Goal: Task Accomplishment & Management: Complete application form

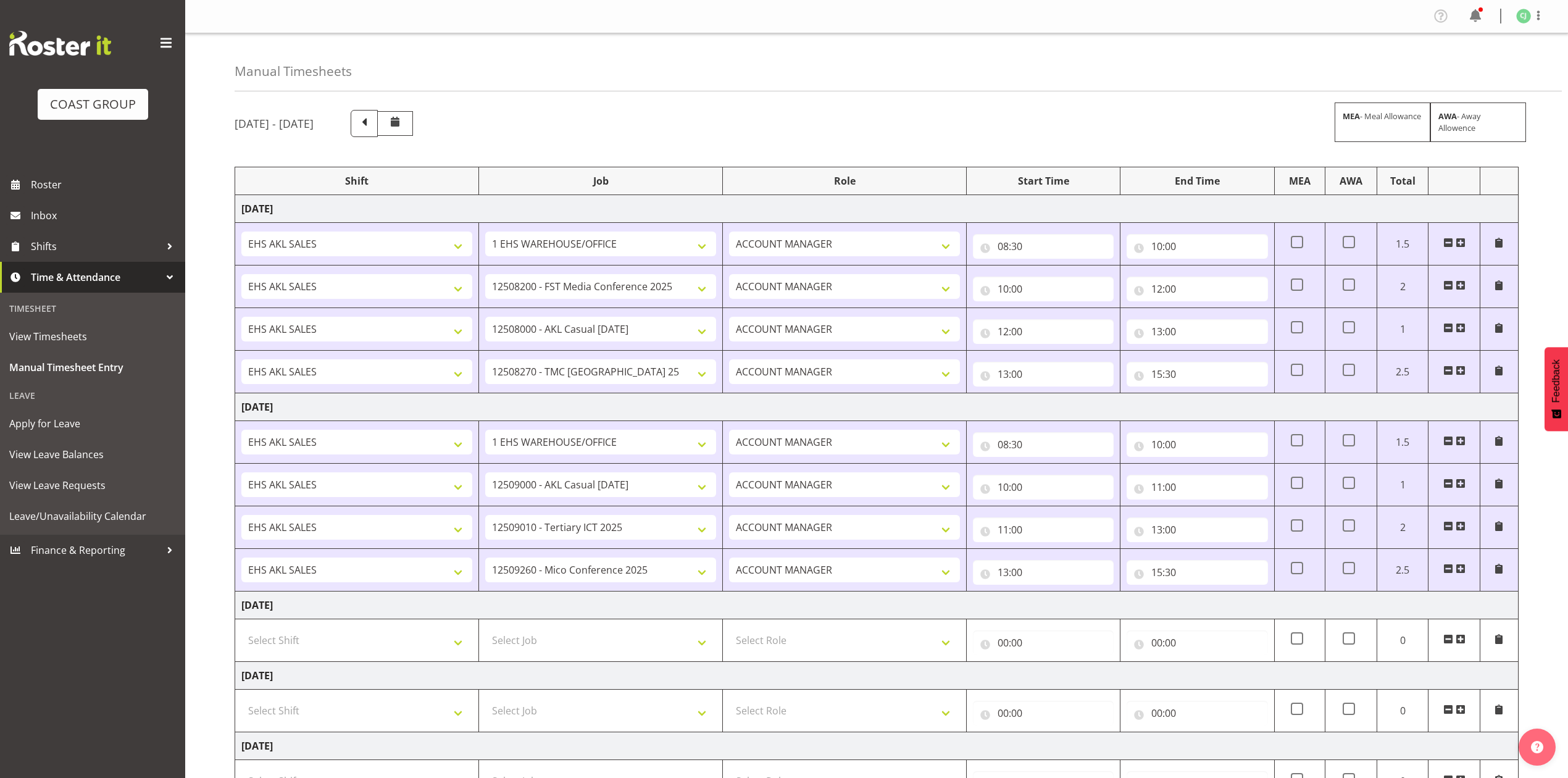
select select "69"
select select "10200"
select select "8652"
select select "10394"
select select "69"
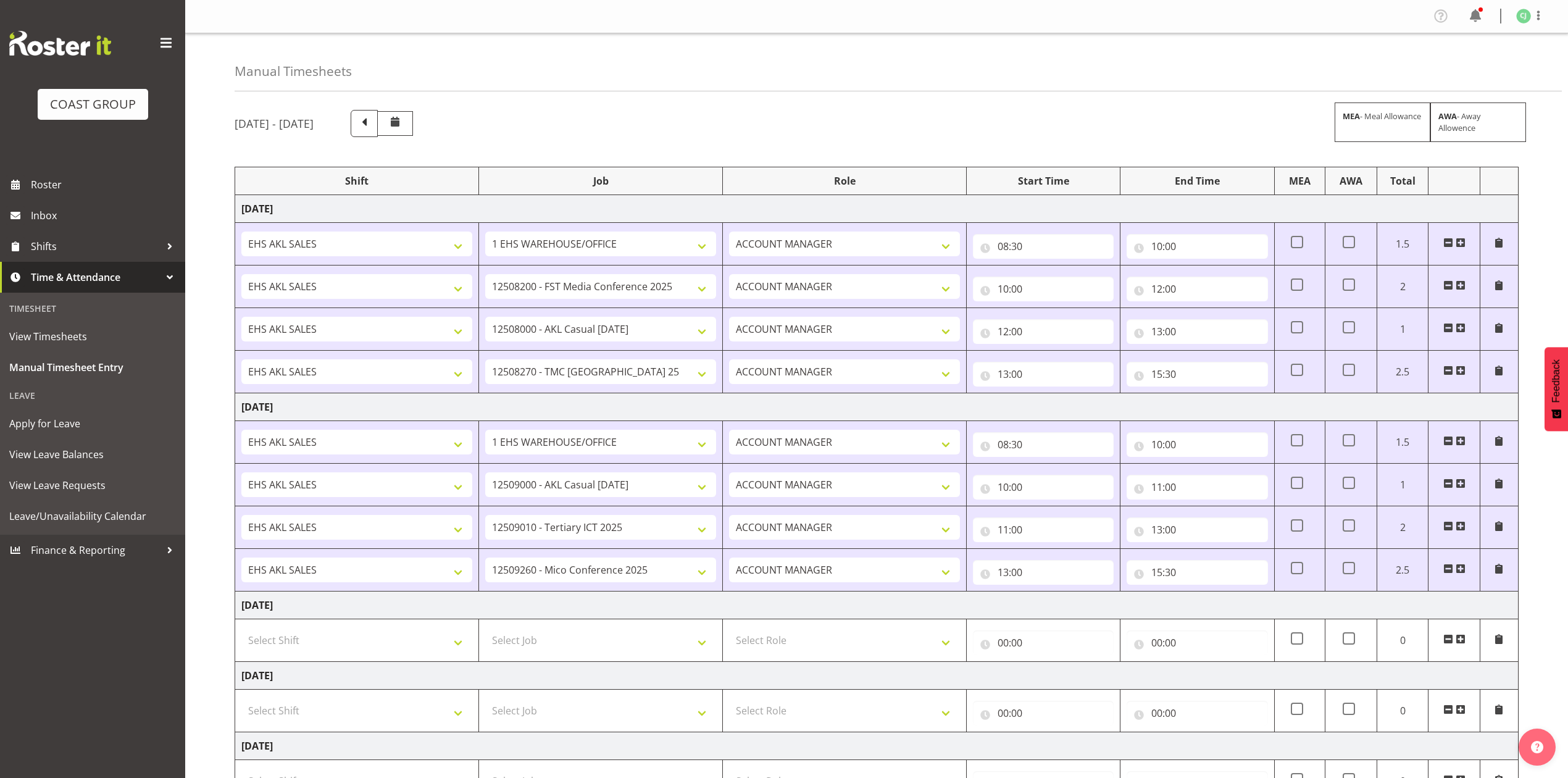
select select "8653"
select select "8955"
select select "10275"
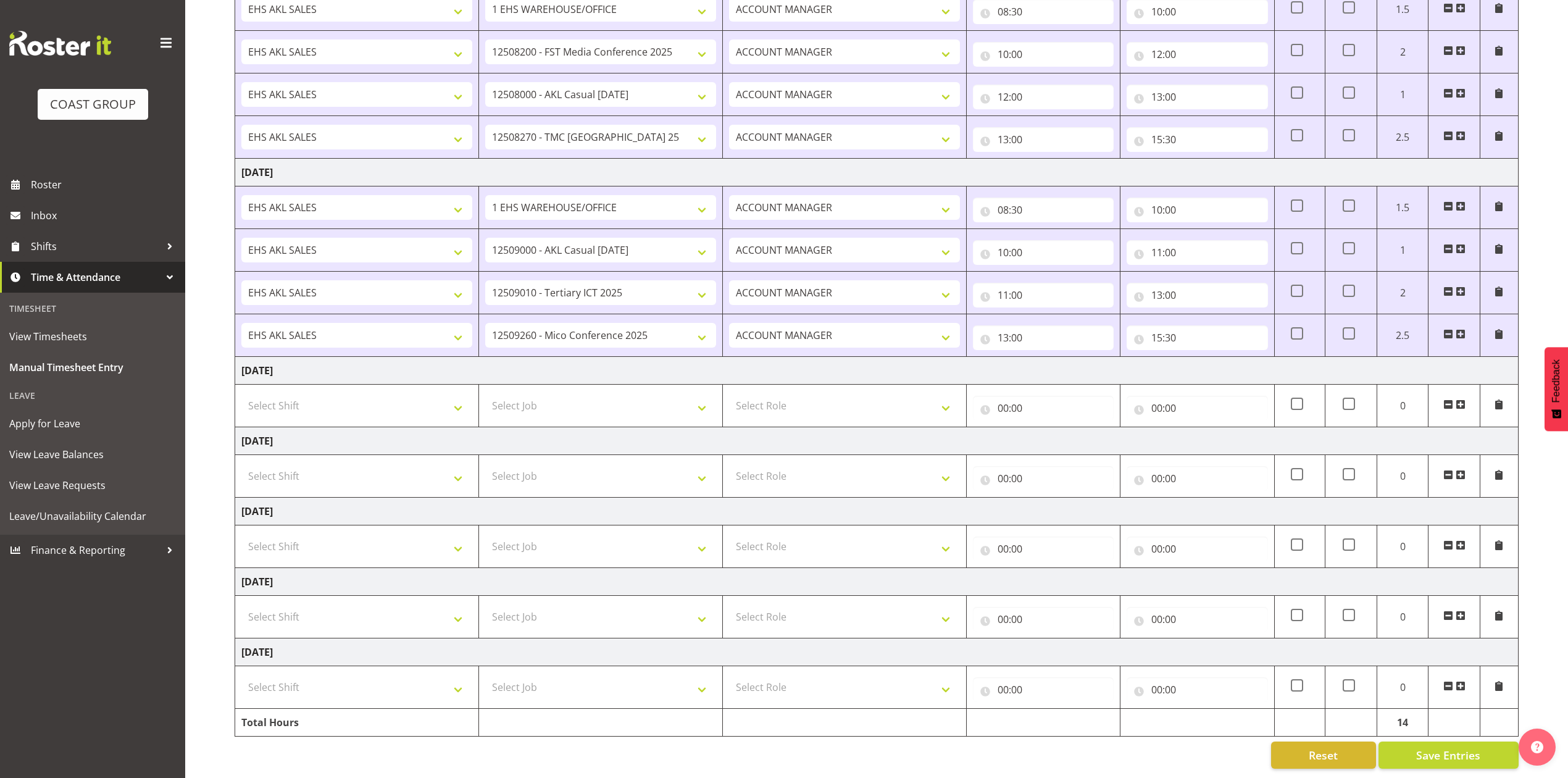
scroll to position [248, 0]
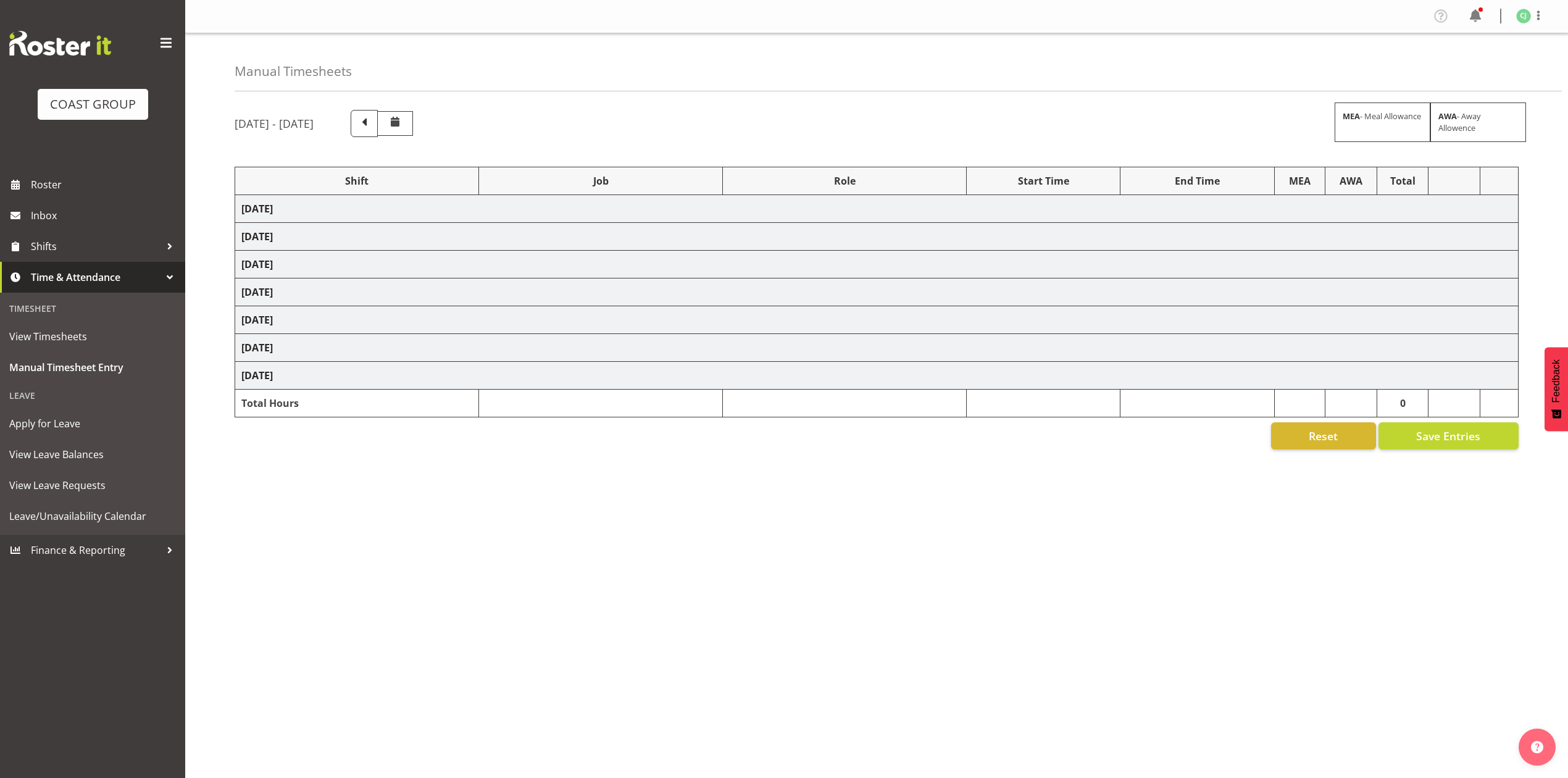
select select "69"
select select "10200"
select select "8652"
select select "10394"
select select "69"
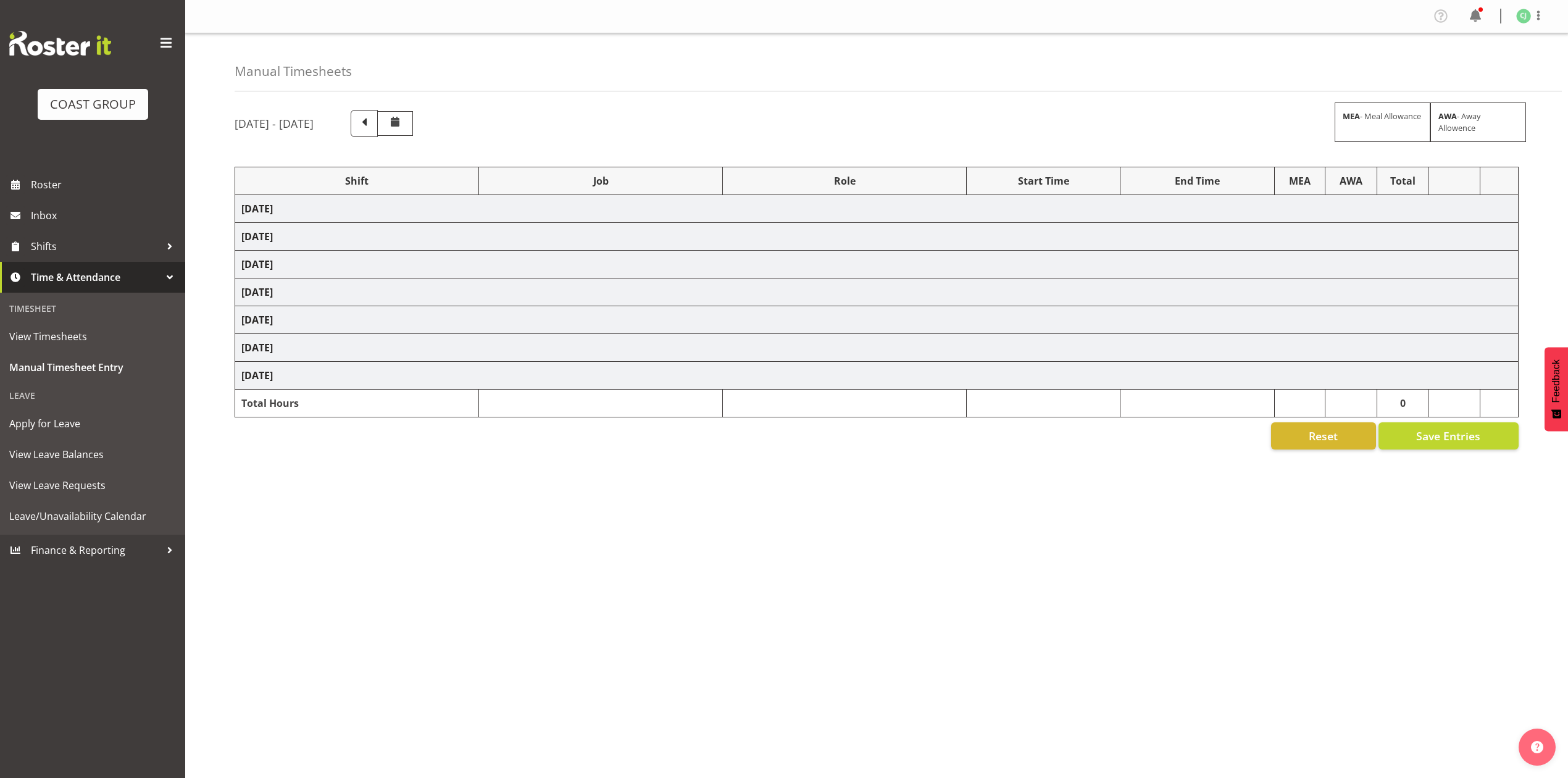
select select "8653"
select select "8955"
select select "10275"
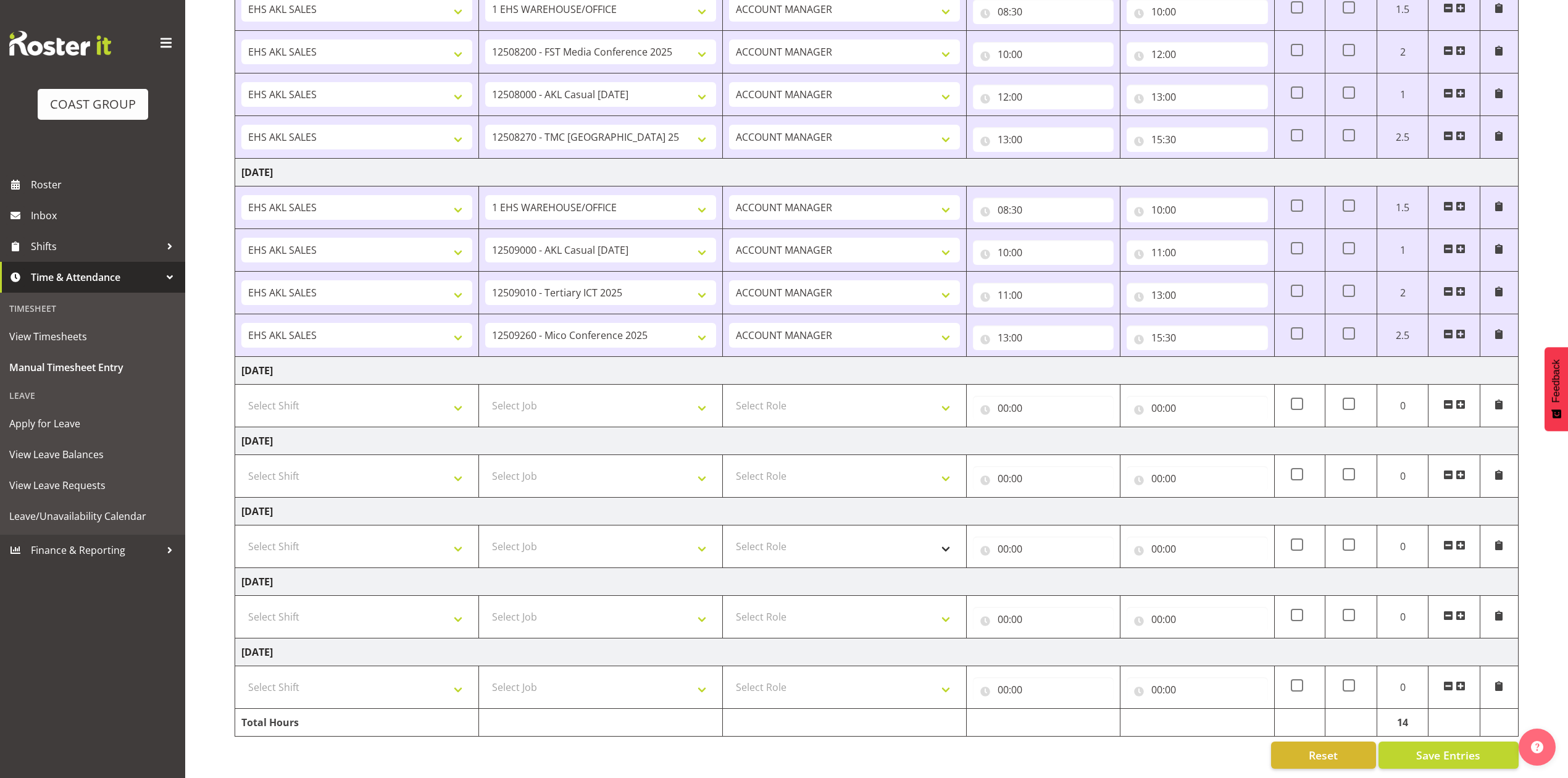
scroll to position [247, 0]
click at [438, 393] on select "Select Shift EHS AKL SALES" at bounding box center [357, 405] width 231 height 24
select select "1327"
click at [241, 393] on select "Select Shift EHS AKL SALES" at bounding box center [357, 405] width 231 height 24
click at [583, 403] on select "Select Job 1 Carlton Events 1 [PERSON_NAME][GEOGRAPHIC_DATA] 1 [PERSON_NAME][GE…" at bounding box center [600, 405] width 231 height 24
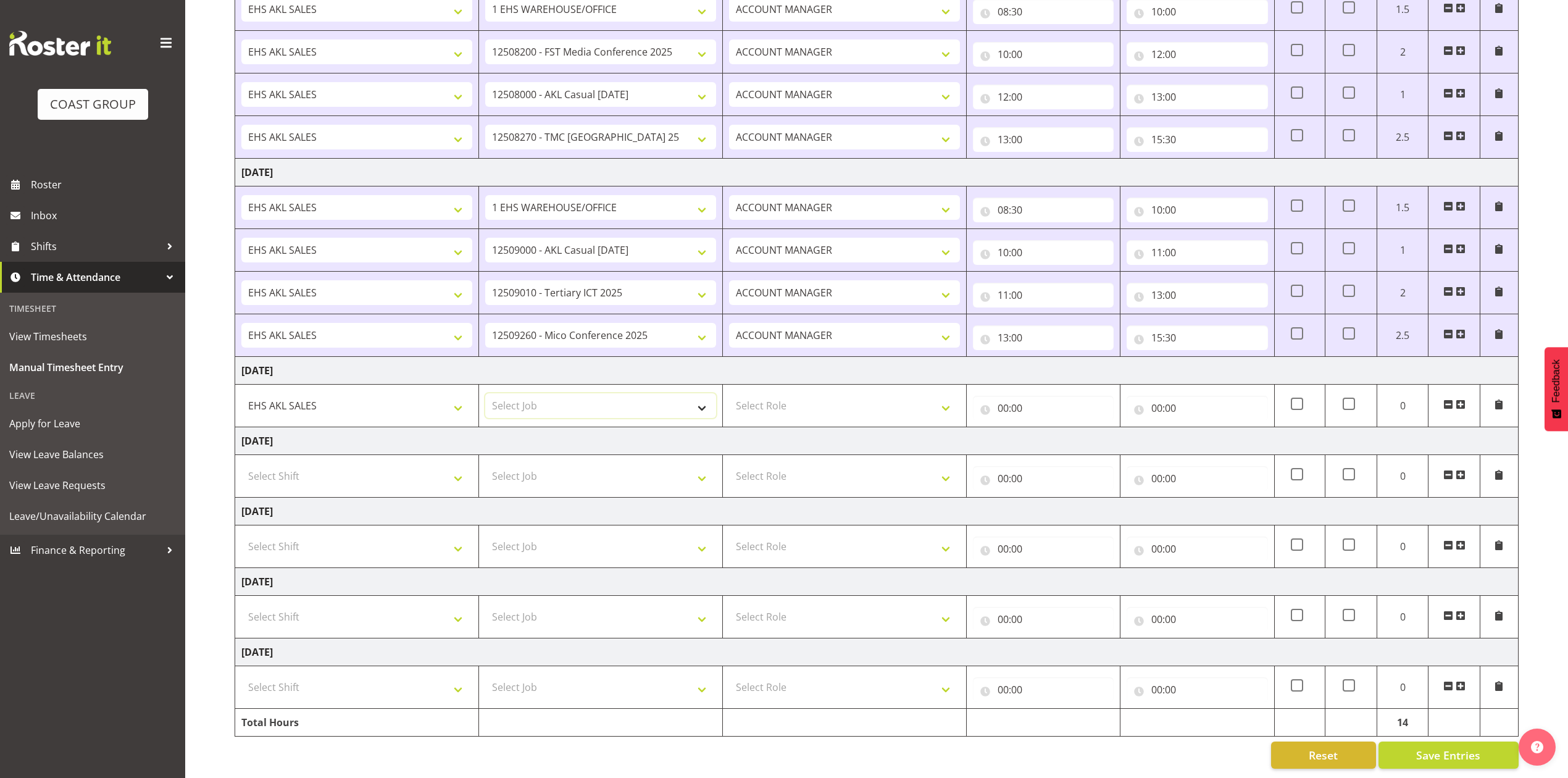
click at [581, 395] on select "Select Job 1 Carlton Events 1 [PERSON_NAME][GEOGRAPHIC_DATA] 1 [PERSON_NAME][GE…" at bounding box center [600, 405] width 231 height 24
click at [615, 393] on select "Select Job 1 Carlton Events 1 [PERSON_NAME][GEOGRAPHIC_DATA] 1 [PERSON_NAME][GE…" at bounding box center [600, 405] width 231 height 24
select select "8653"
click at [485, 393] on select "Select Job 1 Carlton Events 1 [PERSON_NAME][GEOGRAPHIC_DATA] 1 [PERSON_NAME][GE…" at bounding box center [600, 405] width 231 height 24
click at [892, 393] on select "Select Role ACCOUNT MANAGER Account Manager" at bounding box center [845, 405] width 231 height 24
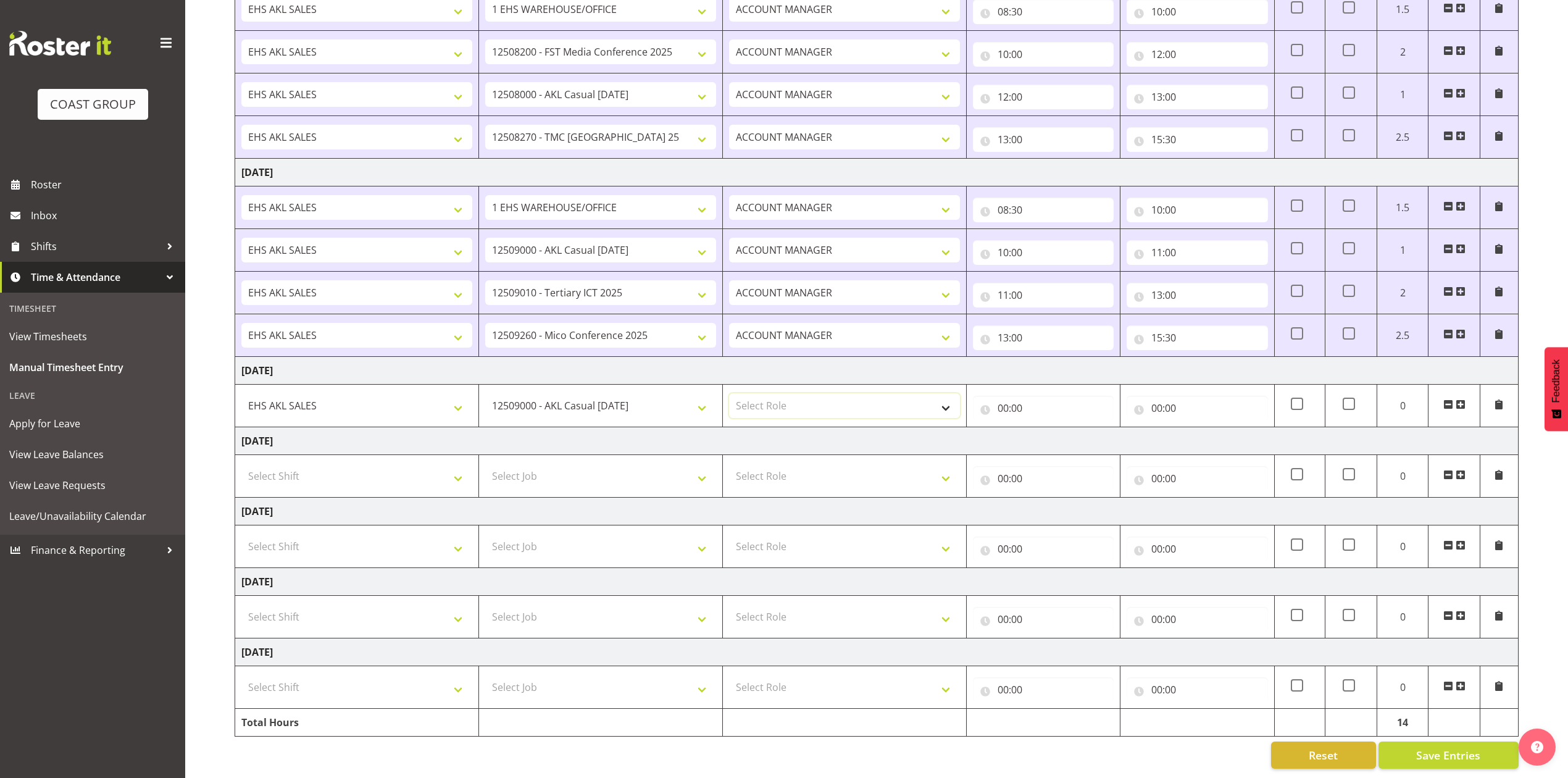
select select "197"
click at [729, 393] on select "Select Role ACCOUNT MANAGER Account Manager" at bounding box center [845, 405] width 231 height 24
click at [1001, 400] on input "00:00" at bounding box center [1043, 408] width 140 height 24
click at [1052, 431] on select "00 01 02 03 04 05 06 07 08 09 10 11 12 13 14 15 16 17 18 19 20 21 22 23" at bounding box center [1057, 440] width 28 height 24
select select "6"
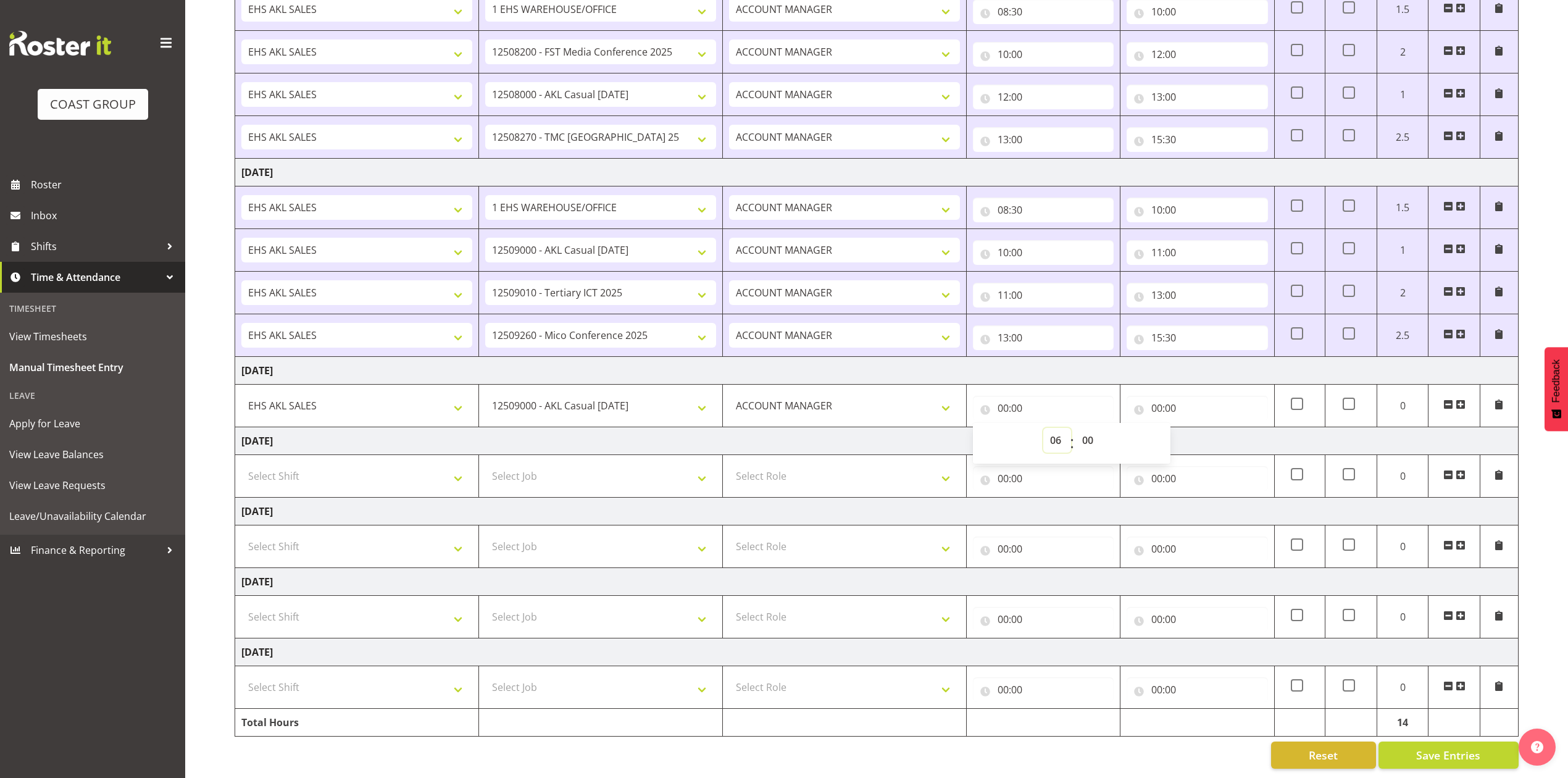
click at [1043, 428] on select "00 01 02 03 04 05 06 07 08 09 10 11 12 13 14 15 16 17 18 19 20 21 22 23" at bounding box center [1057, 440] width 28 height 24
type input "06:00"
click at [1159, 398] on input "00:00" at bounding box center [1197, 408] width 140 height 24
click at [1211, 431] on select "00 01 02 03 04 05 06 07 08 09 10 11 12 13 14 15 16 17 18 19 20 21 22 23" at bounding box center [1211, 440] width 28 height 24
select select "7"
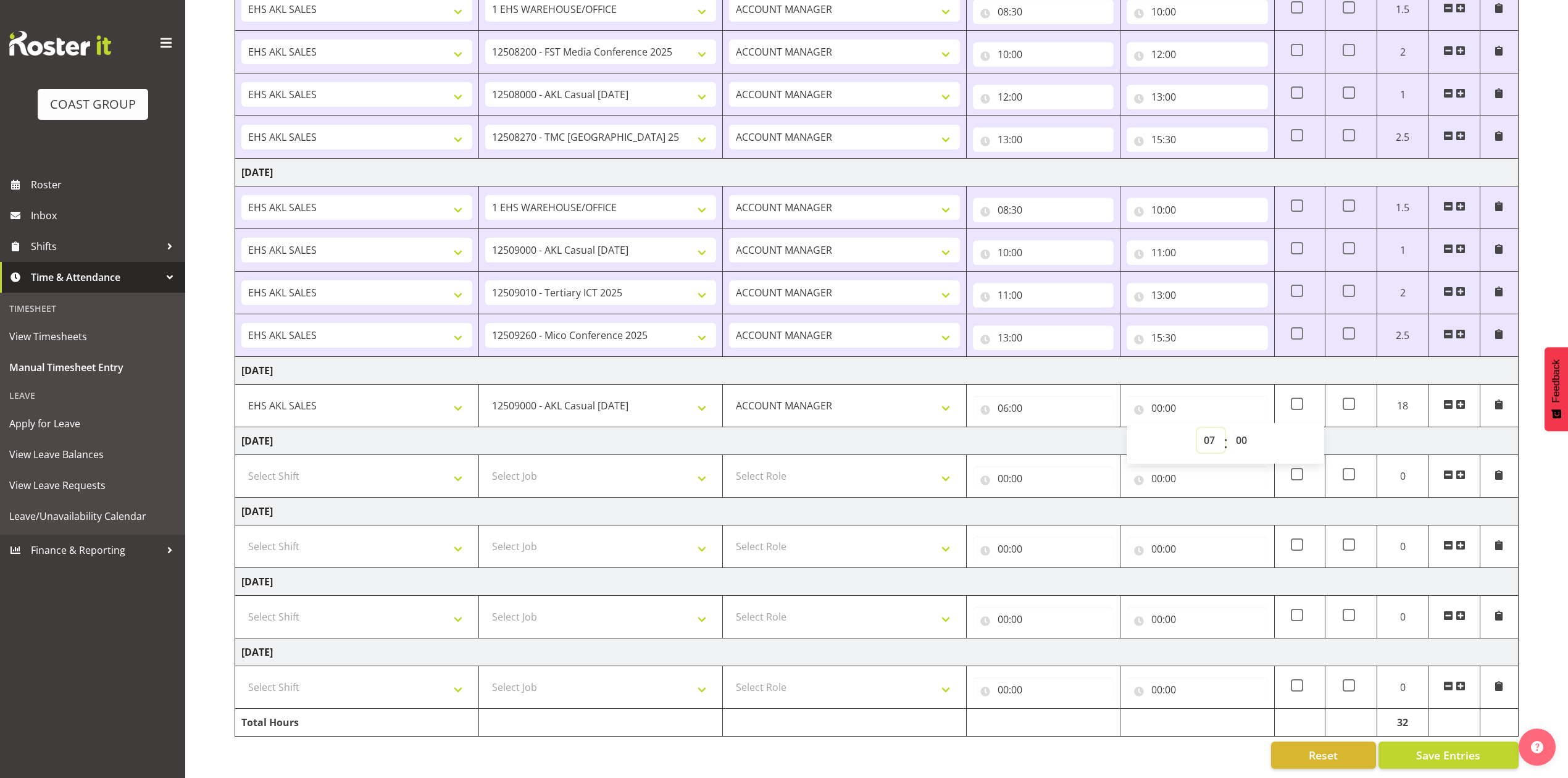
click at [1197, 428] on select "00 01 02 03 04 05 06 07 08 09 10 11 12 13 14 15 16 17 18 19 20 21 22 23" at bounding box center [1211, 440] width 28 height 24
type input "07:00"
click at [1459, 400] on span at bounding box center [1461, 405] width 10 height 10
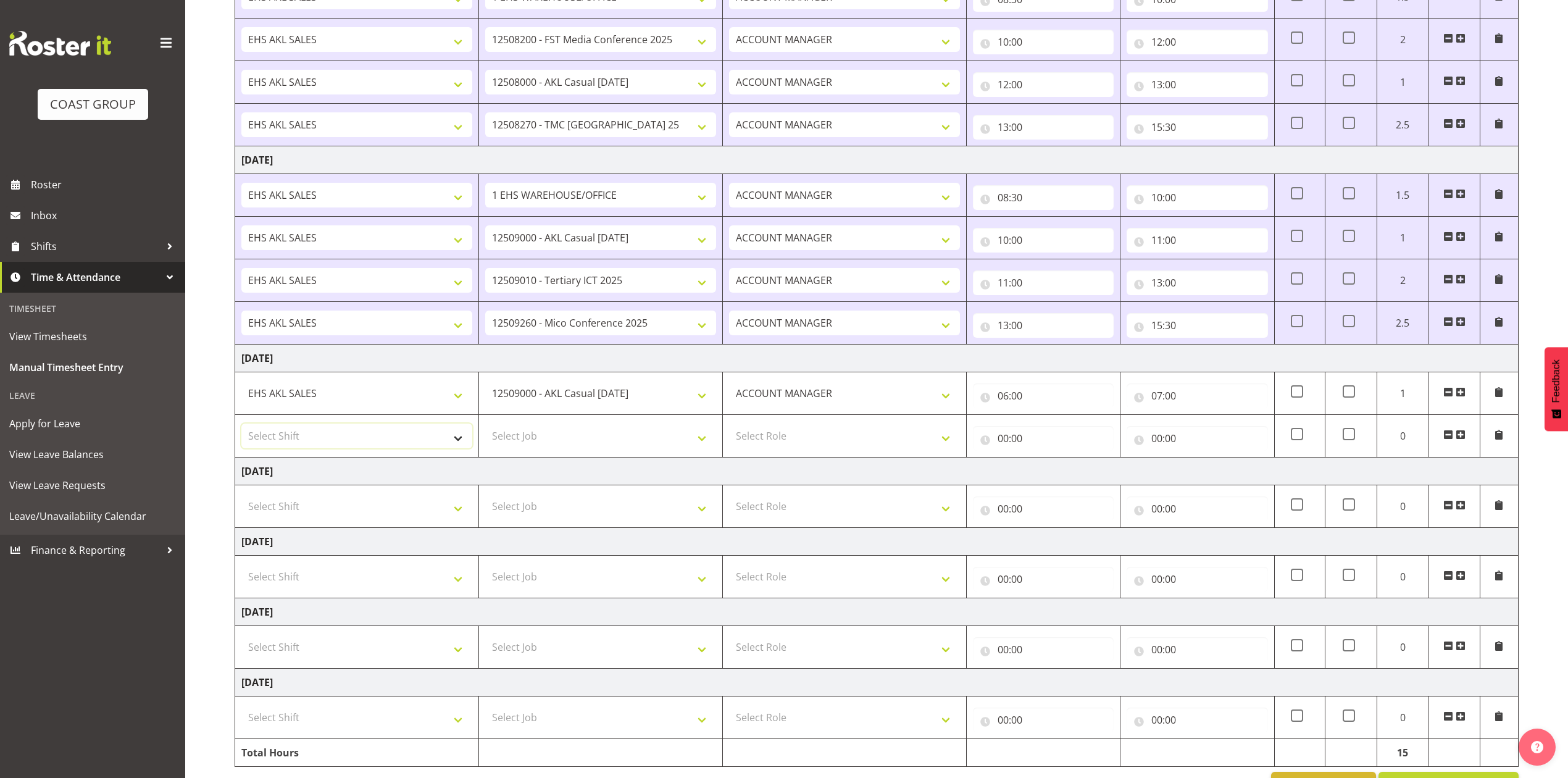
click at [398, 436] on select "Select Shift EHS AKL SALES" at bounding box center [357, 436] width 231 height 24
select select "1327"
click at [241, 427] on select "Select Shift EHS AKL SALES" at bounding box center [357, 436] width 231 height 24
drag, startPoint x: 795, startPoint y: 435, endPoint x: 806, endPoint y: 443, distance: 13.6
click at [795, 435] on select "Select Role ACCOUNT MANAGER Account Manager" at bounding box center [845, 436] width 231 height 24
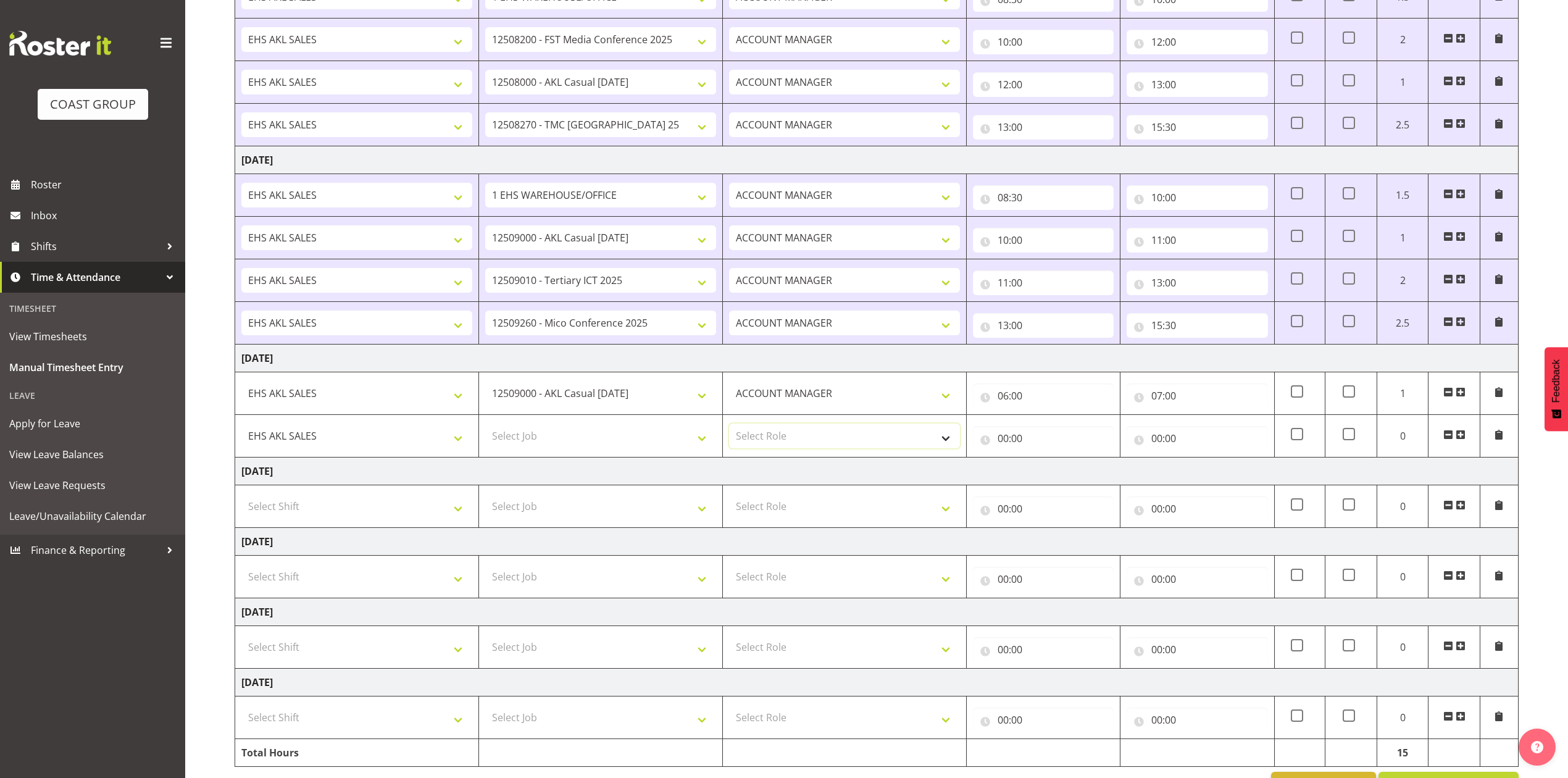
select select "197"
click at [729, 427] on select "Select Role ACCOUNT MANAGER Account Manager" at bounding box center [845, 436] width 231 height 24
click at [1010, 443] on input "00:00" at bounding box center [1043, 438] width 140 height 24
click at [1053, 471] on select "00 01 02 03 04 05 06 07 08 09 10 11 12 13 14 15 16 17 18 19 20 21 22 23" at bounding box center [1057, 470] width 28 height 24
select select "9"
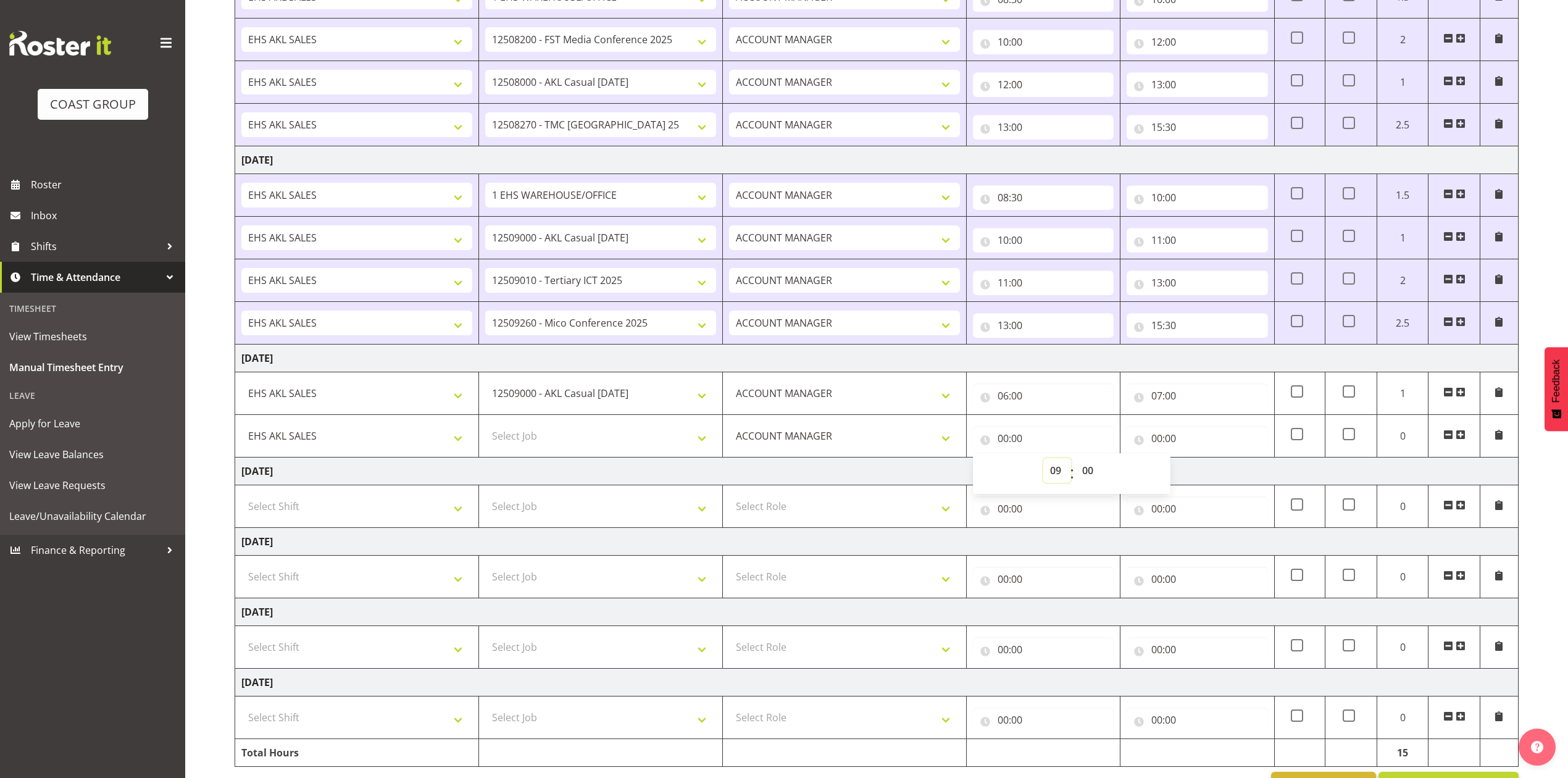
click at [1043, 462] on select "00 01 02 03 04 05 06 07 08 09 10 11 12 13 14 15 16 17 18 19 20 21 22 23" at bounding box center [1057, 470] width 28 height 24
type input "09:00"
click at [1160, 442] on input "00:00" at bounding box center [1197, 438] width 140 height 24
click at [1211, 471] on select "00 01 02 03 04 05 06 07 08 09 10 11 12 13 14 15 16 17 18 19 20 21 22 23" at bounding box center [1211, 470] width 28 height 24
select select "12"
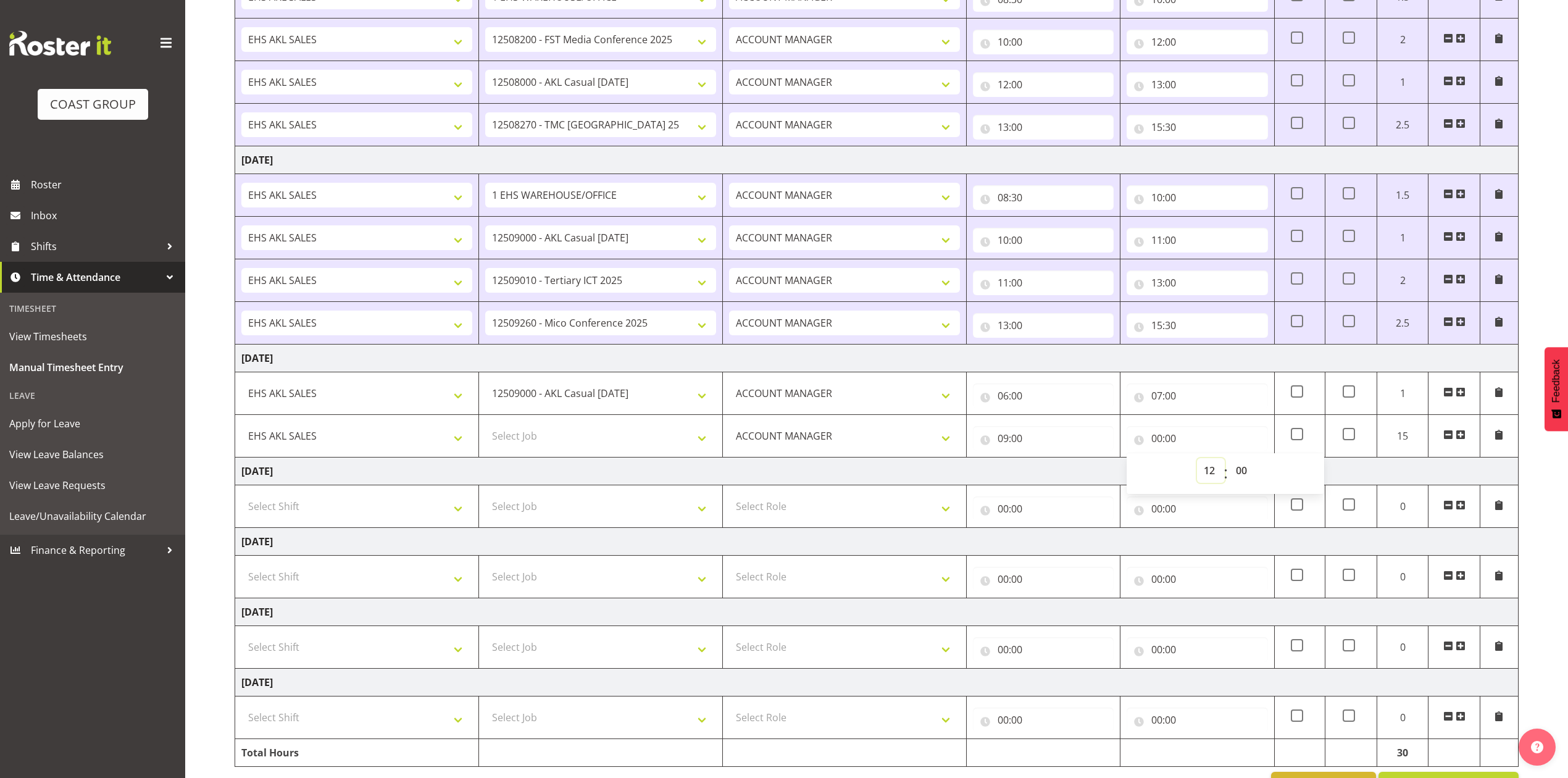
click at [1197, 462] on select "00 01 02 03 04 05 06 07 08 09 10 11 12 13 14 15 16 17 18 19 20 21 22 23" at bounding box center [1211, 470] width 28 height 24
type input "12:00"
click at [668, 440] on select "Select Job 1 Carlton Events 1 [PERSON_NAME][GEOGRAPHIC_DATA] 1 [PERSON_NAME][GE…" at bounding box center [600, 436] width 231 height 24
select select "10200"
click at [485, 427] on select "Select Job 1 Carlton Events 1 [PERSON_NAME][GEOGRAPHIC_DATA] 1 [PERSON_NAME][GE…" at bounding box center [600, 436] width 231 height 24
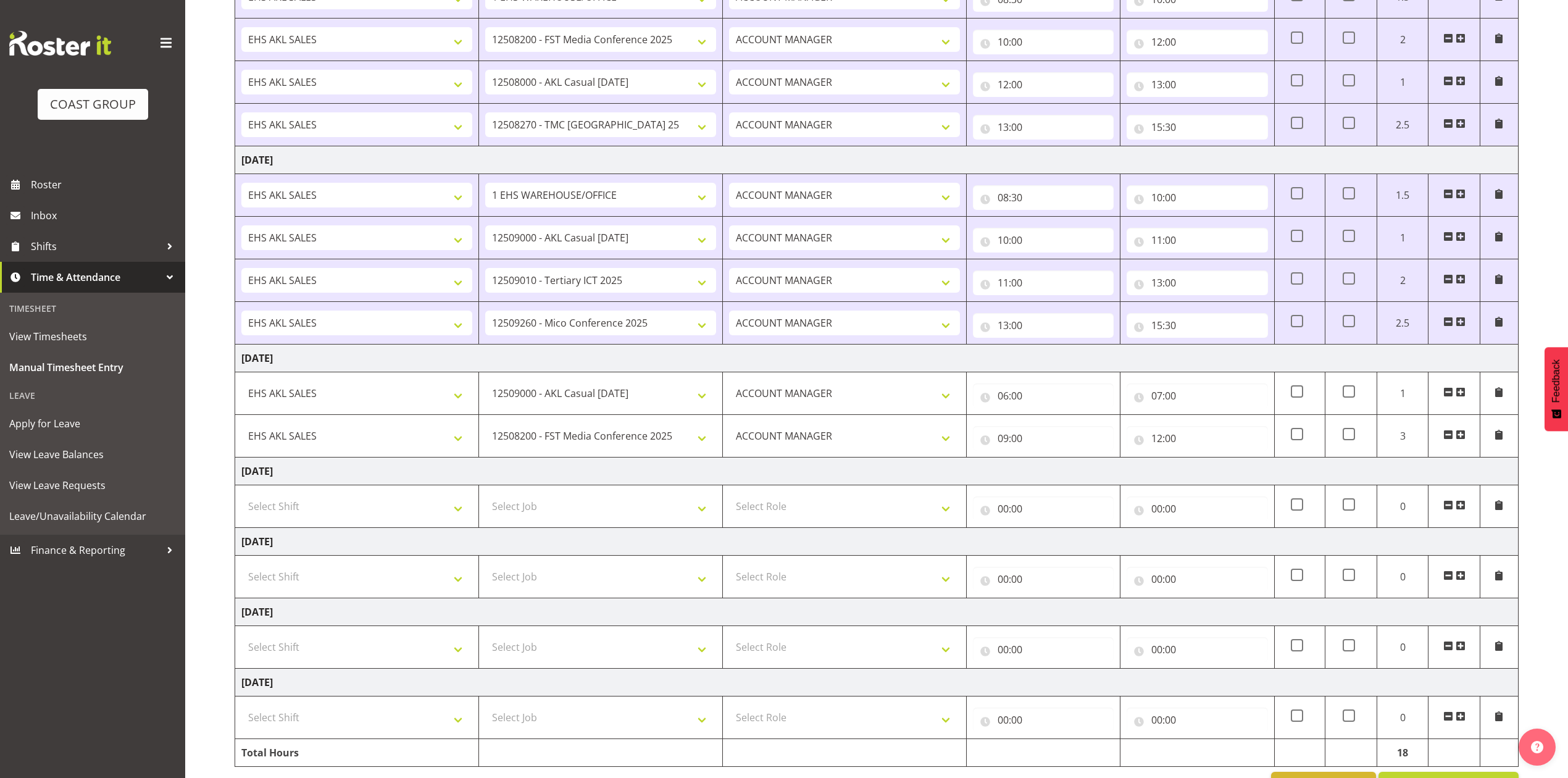
click at [1460, 438] on span at bounding box center [1461, 435] width 10 height 10
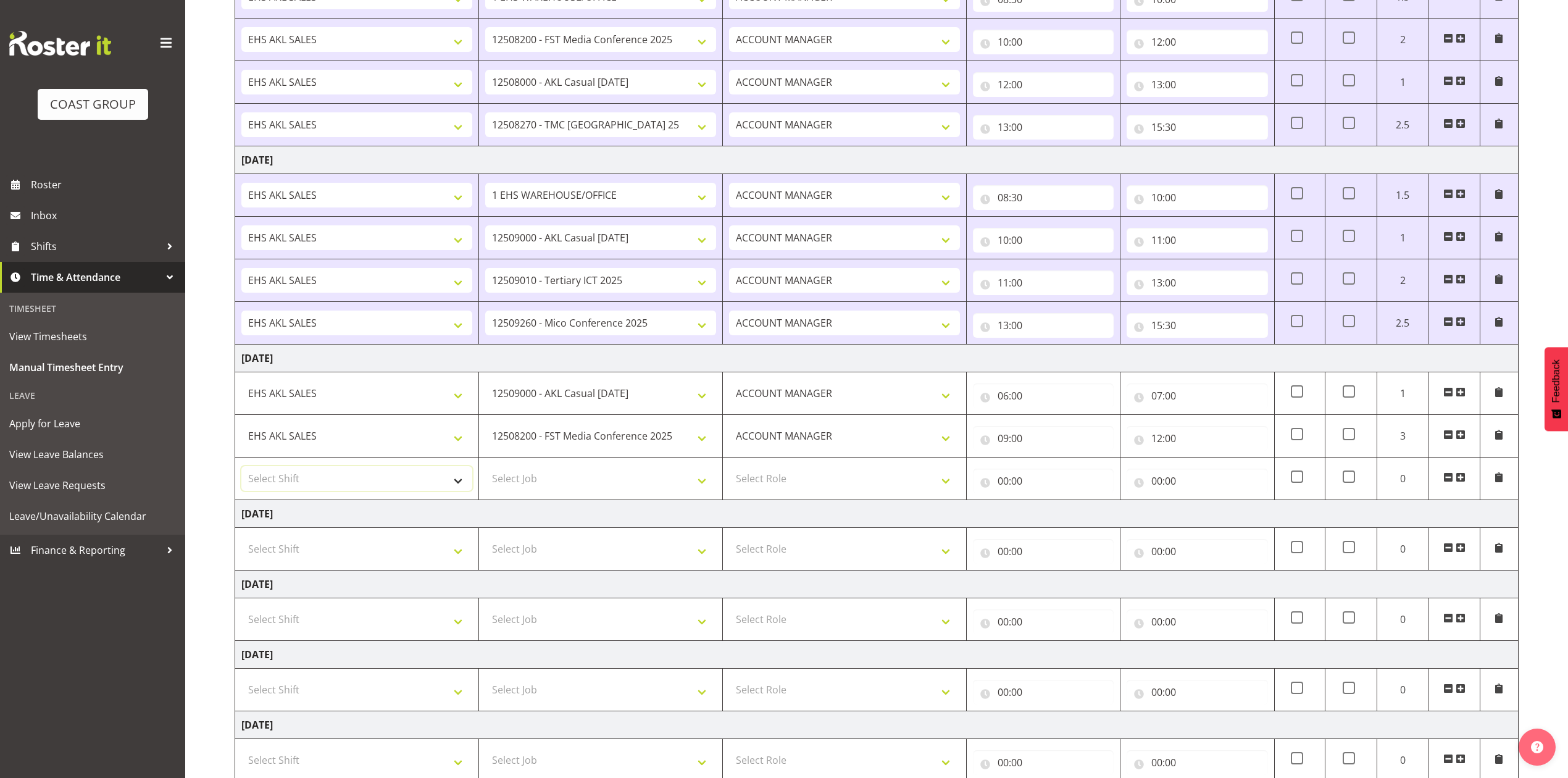
click at [348, 475] on select "Select Shift EHS AKL SALES" at bounding box center [357, 479] width 231 height 24
select select "1327"
click at [241, 470] on select "Select Shift EHS AKL SALES" at bounding box center [357, 479] width 231 height 24
drag, startPoint x: 761, startPoint y: 484, endPoint x: 769, endPoint y: 490, distance: 10.0
click at [761, 484] on select "Select Role ACCOUNT MANAGER Account Manager" at bounding box center [845, 479] width 231 height 24
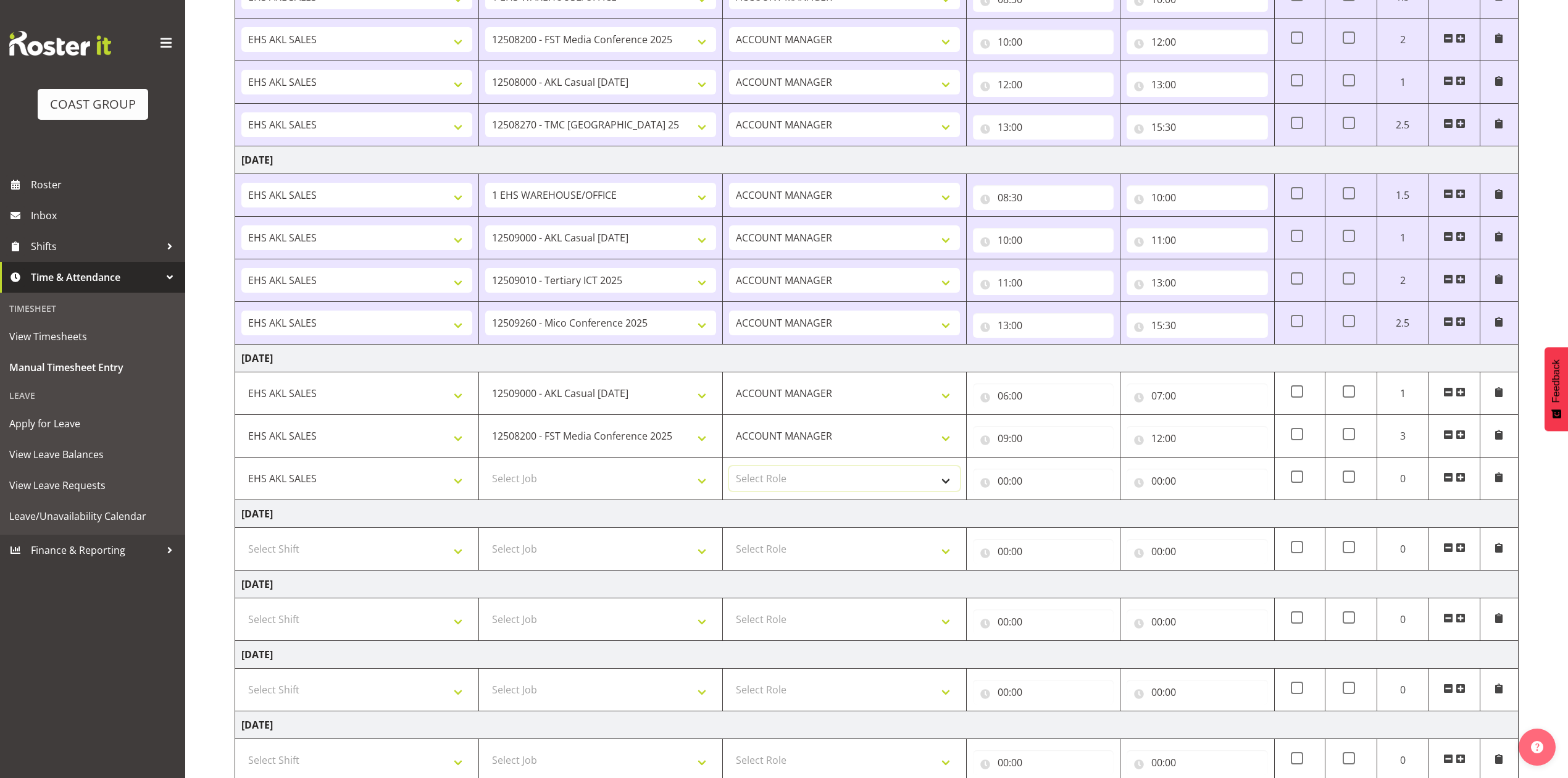
select select "197"
click at [729, 470] on select "Select Role ACCOUNT MANAGER Account Manager" at bounding box center [845, 479] width 231 height 24
click at [999, 484] on input "00:00" at bounding box center [1043, 481] width 140 height 24
click at [1056, 512] on select "00 01 02 03 04 05 06 07 08 09 10 11 12 13 14 15 16 17 18 19 20 21 22 23" at bounding box center [1057, 513] width 28 height 24
select select "12"
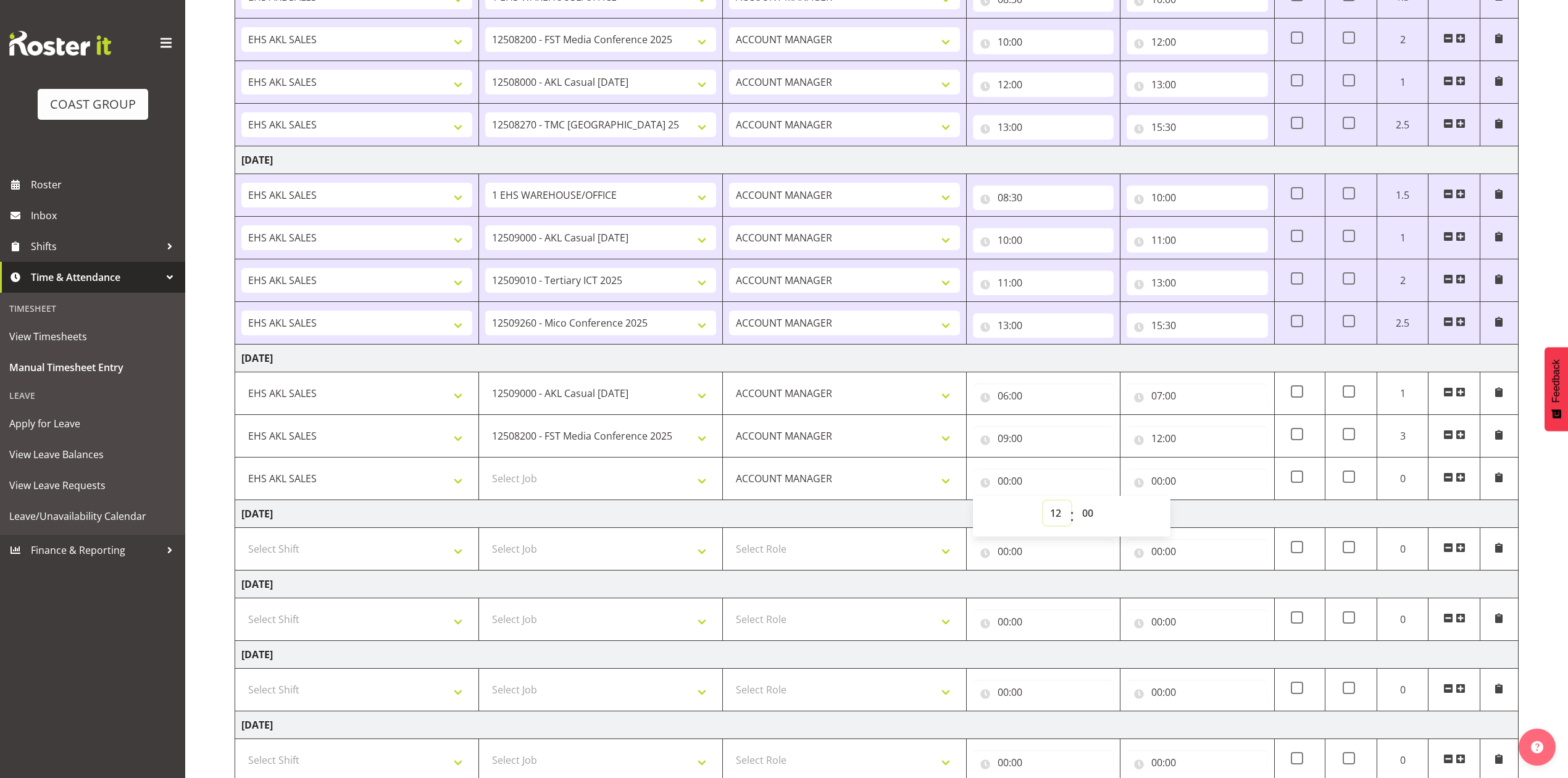
click at [1043, 504] on select "00 01 02 03 04 05 06 07 08 09 10 11 12 13 14 15 16 17 18 19 20 21 22 23" at bounding box center [1057, 513] width 28 height 24
type input "12:00"
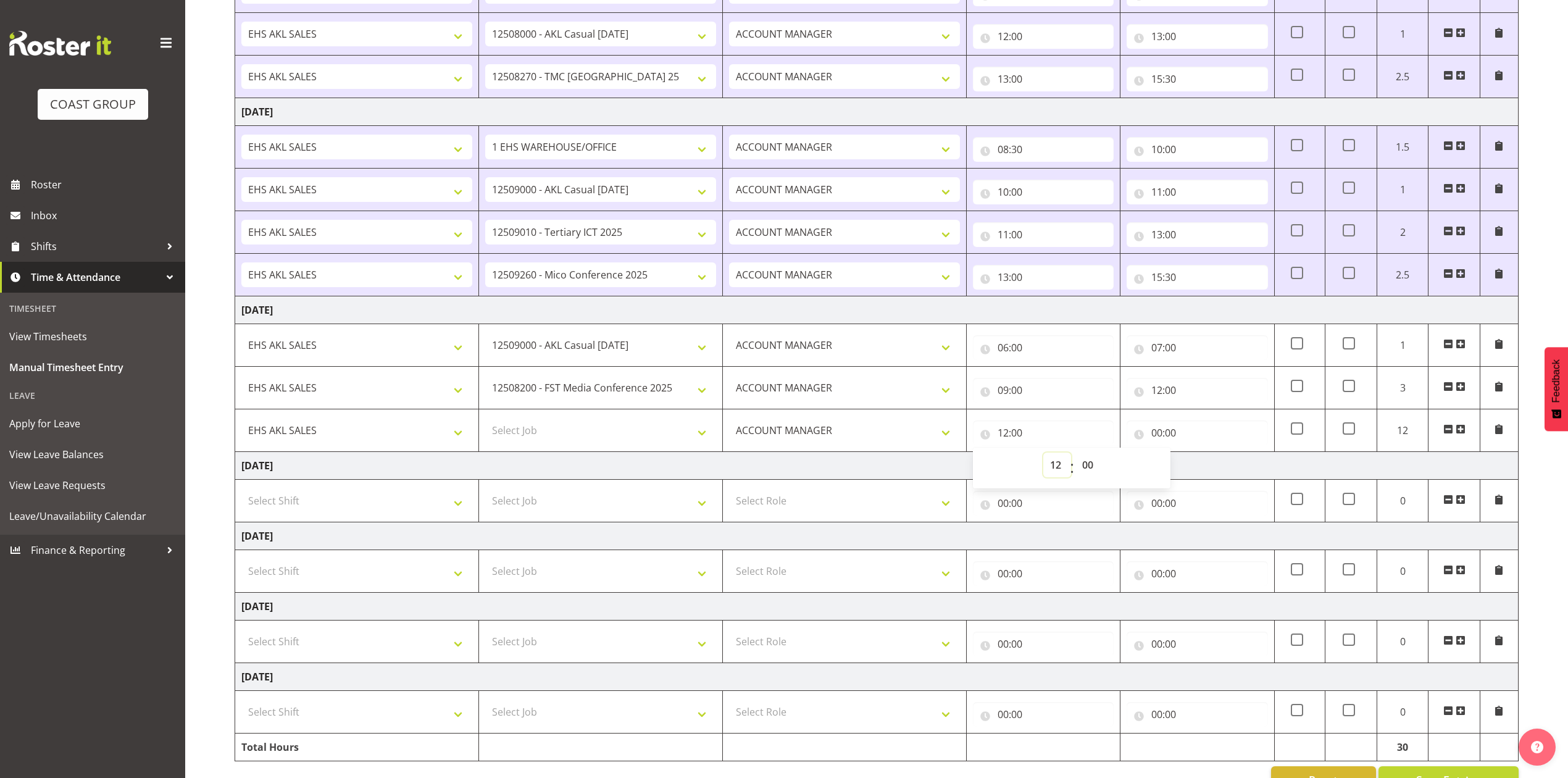
scroll to position [338, 0]
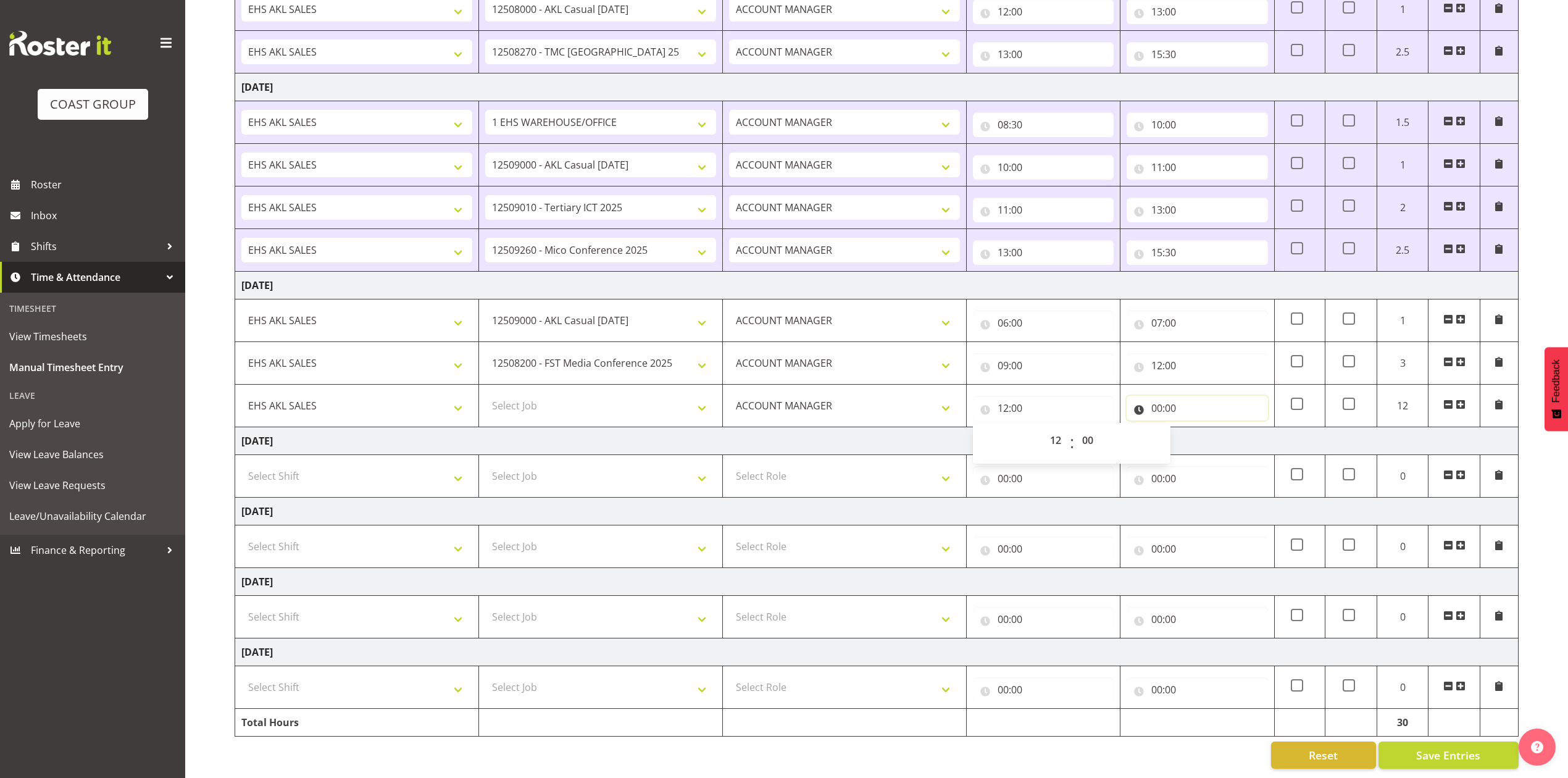
click at [1160, 395] on input "00:00" at bounding box center [1197, 408] width 140 height 24
click at [1208, 433] on select "00 01 02 03 04 05 06 07 08 09 10 11 12 13 14 15 16 17 18 19 20 21 22 23" at bounding box center [1211, 440] width 28 height 24
click at [1208, 428] on select "00 01 02 03 04 05 06 07 08 09 10 11 12 13 14 15 16 17 18 19 20 21 22 23" at bounding box center [1211, 440] width 28 height 24
click at [1211, 428] on select "00 01 02 03 04 05 06 07 08 09 10 11 12 13 14 15 16 17 18 19 20 21 22 23" at bounding box center [1211, 440] width 28 height 24
select select "14"
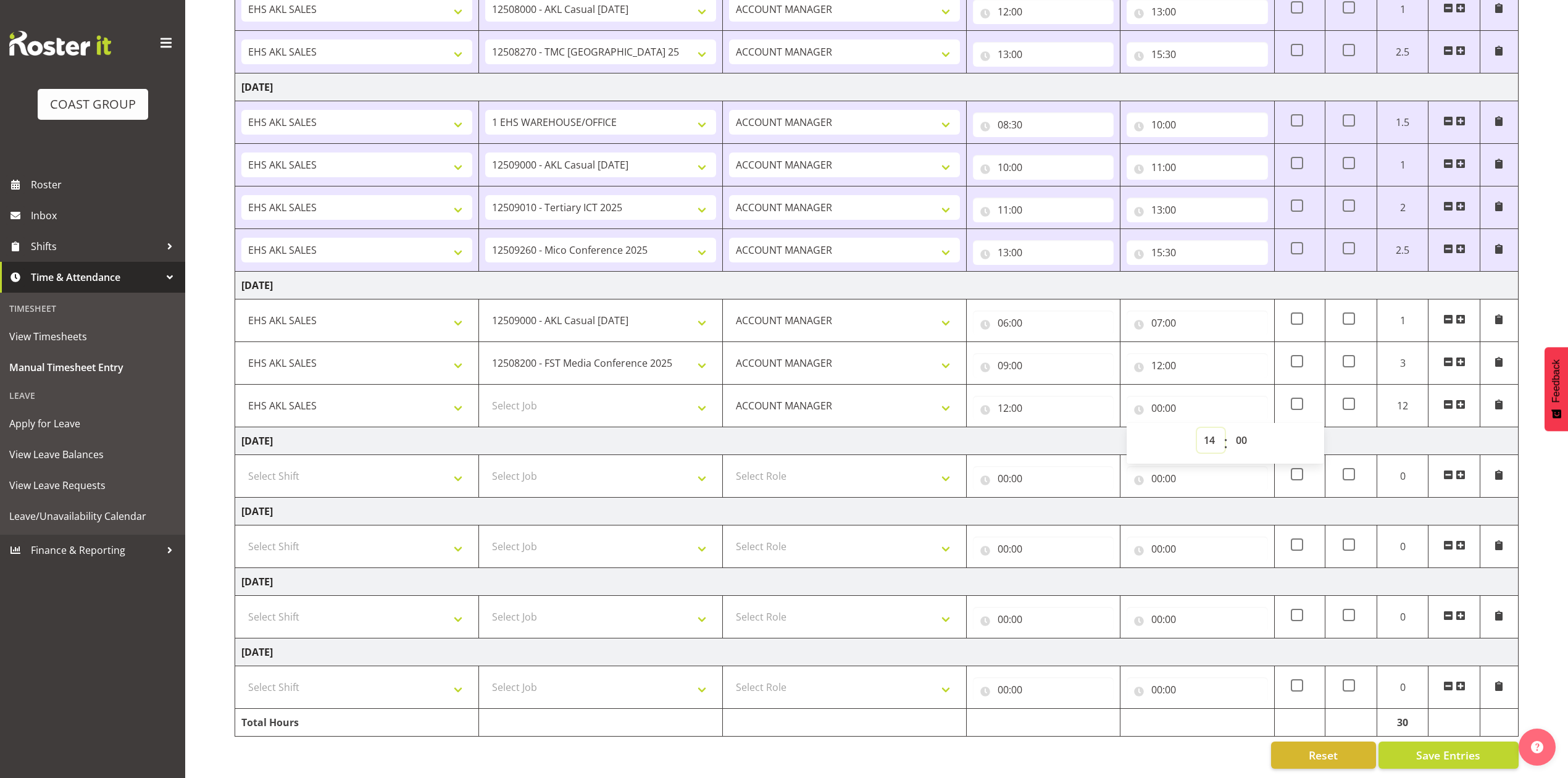
click at [1197, 428] on select "00 01 02 03 04 05 06 07 08 09 10 11 12 13 14 15 16 17 18 19 20 21 22 23" at bounding box center [1211, 440] width 28 height 24
type input "14:00"
click at [1060, 430] on td "[DATE]" at bounding box center [877, 441] width 1284 height 28
click at [1168, 395] on input "14:00" at bounding box center [1197, 408] width 140 height 24
click at [1216, 428] on select "00 01 02 03 04 05 06 07 08 09 10 11 12 13 14 15 16 17 18 19 20 21 22 23" at bounding box center [1211, 440] width 28 height 24
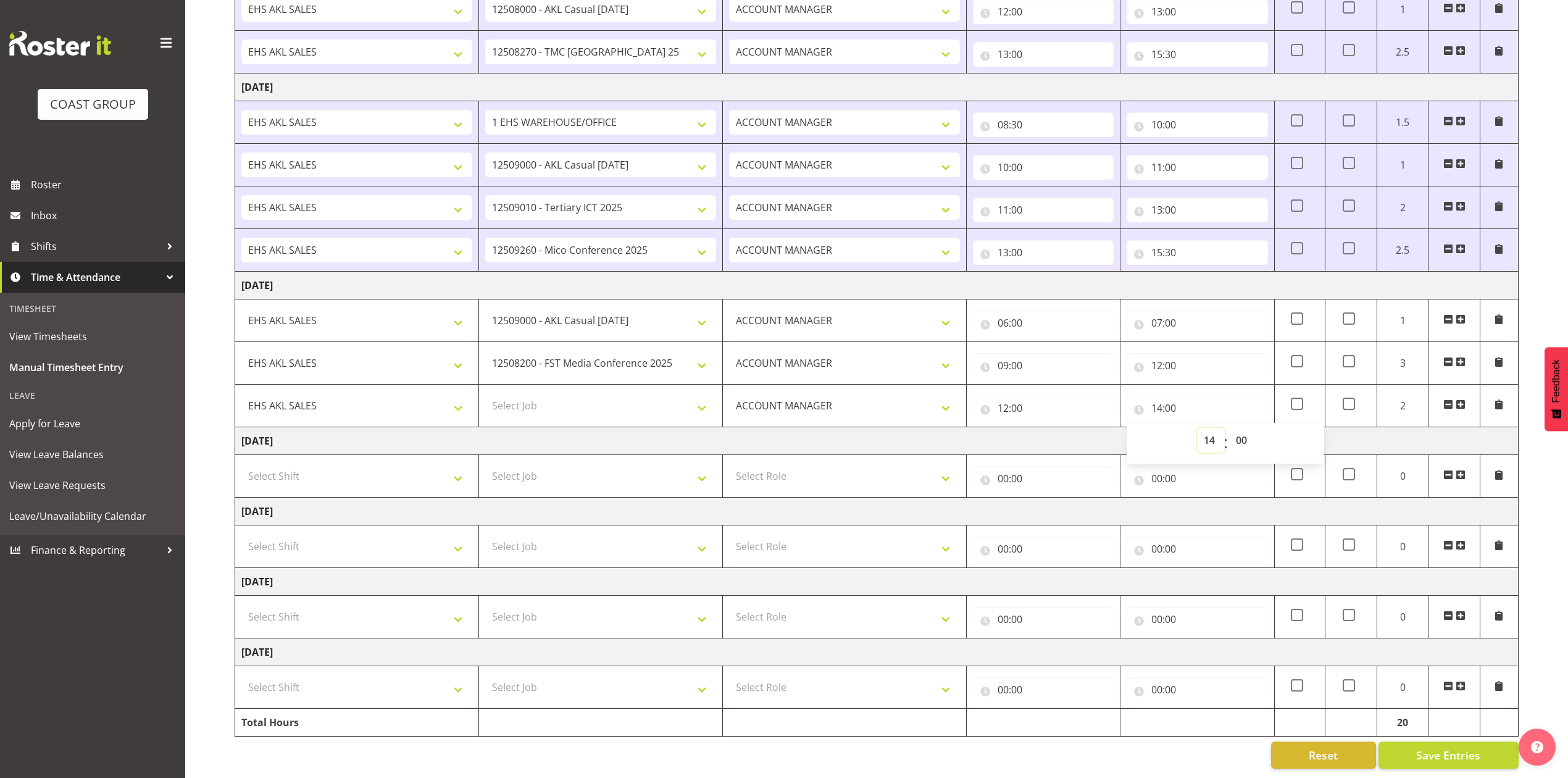
select select "15"
click at [1197, 428] on select "00 01 02 03 04 05 06 07 08 09 10 11 12 13 14 15 16 17 18 19 20 21 22 23" at bounding box center [1211, 440] width 28 height 24
type input "15:00"
click at [582, 394] on select "Select Job 1 Carlton Events 1 [PERSON_NAME][GEOGRAPHIC_DATA] 1 [PERSON_NAME][GE…" at bounding box center [600, 405] width 231 height 24
select select "9013"
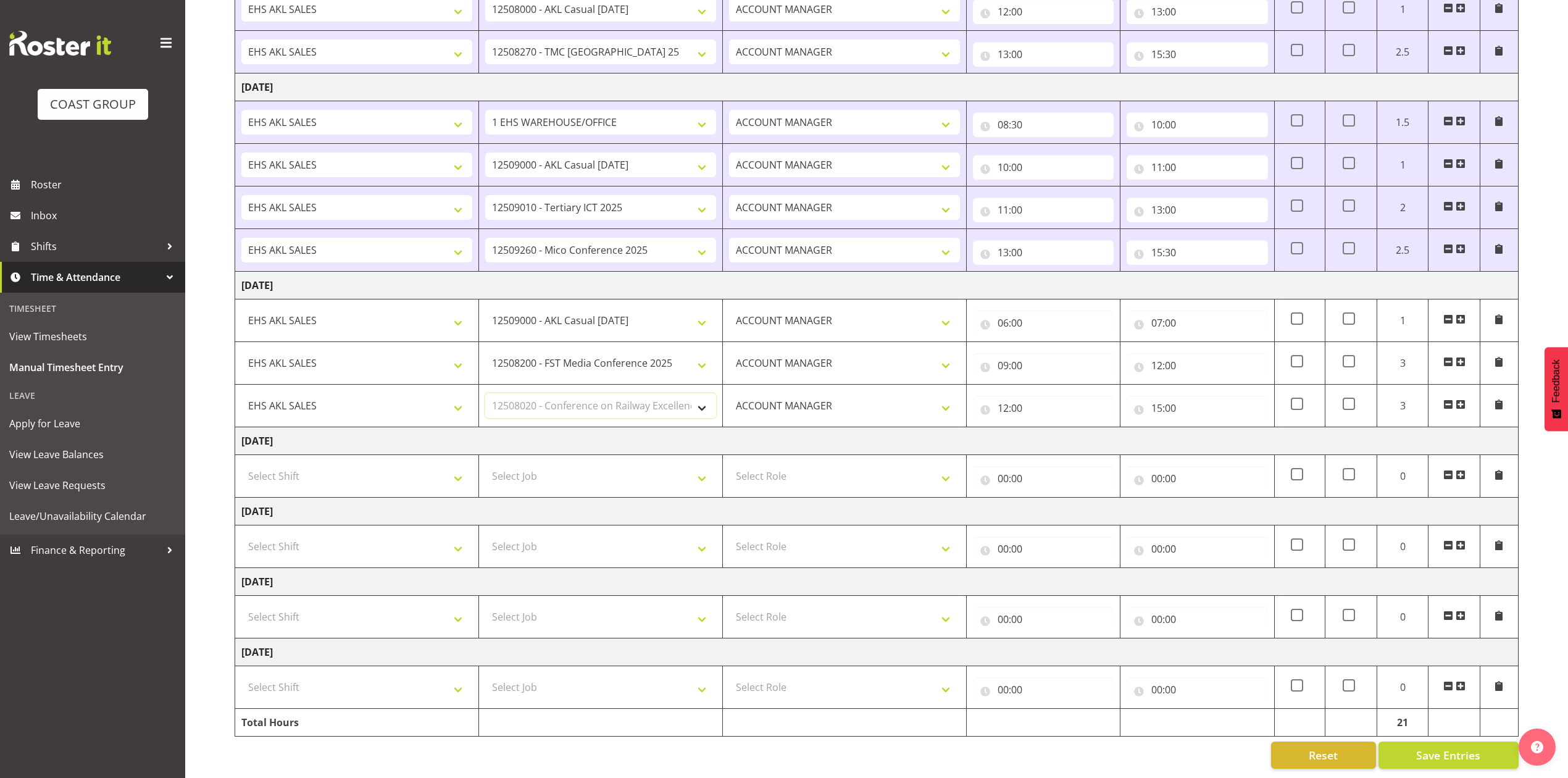
click at [485, 393] on select "Select Job 1 Carlton Events 1 [PERSON_NAME][GEOGRAPHIC_DATA] 1 [PERSON_NAME][GE…" at bounding box center [600, 405] width 231 height 24
click at [378, 605] on select "Select Shift EHS AKL SALES" at bounding box center [357, 617] width 231 height 24
select select "1327"
click at [241, 605] on select "Select Shift EHS AKL SALES" at bounding box center [357, 617] width 231 height 24
click at [561, 605] on select "Select Job 1 Carlton Events 1 [PERSON_NAME][GEOGRAPHIC_DATA] 1 [PERSON_NAME][GE…" at bounding box center [600, 617] width 231 height 24
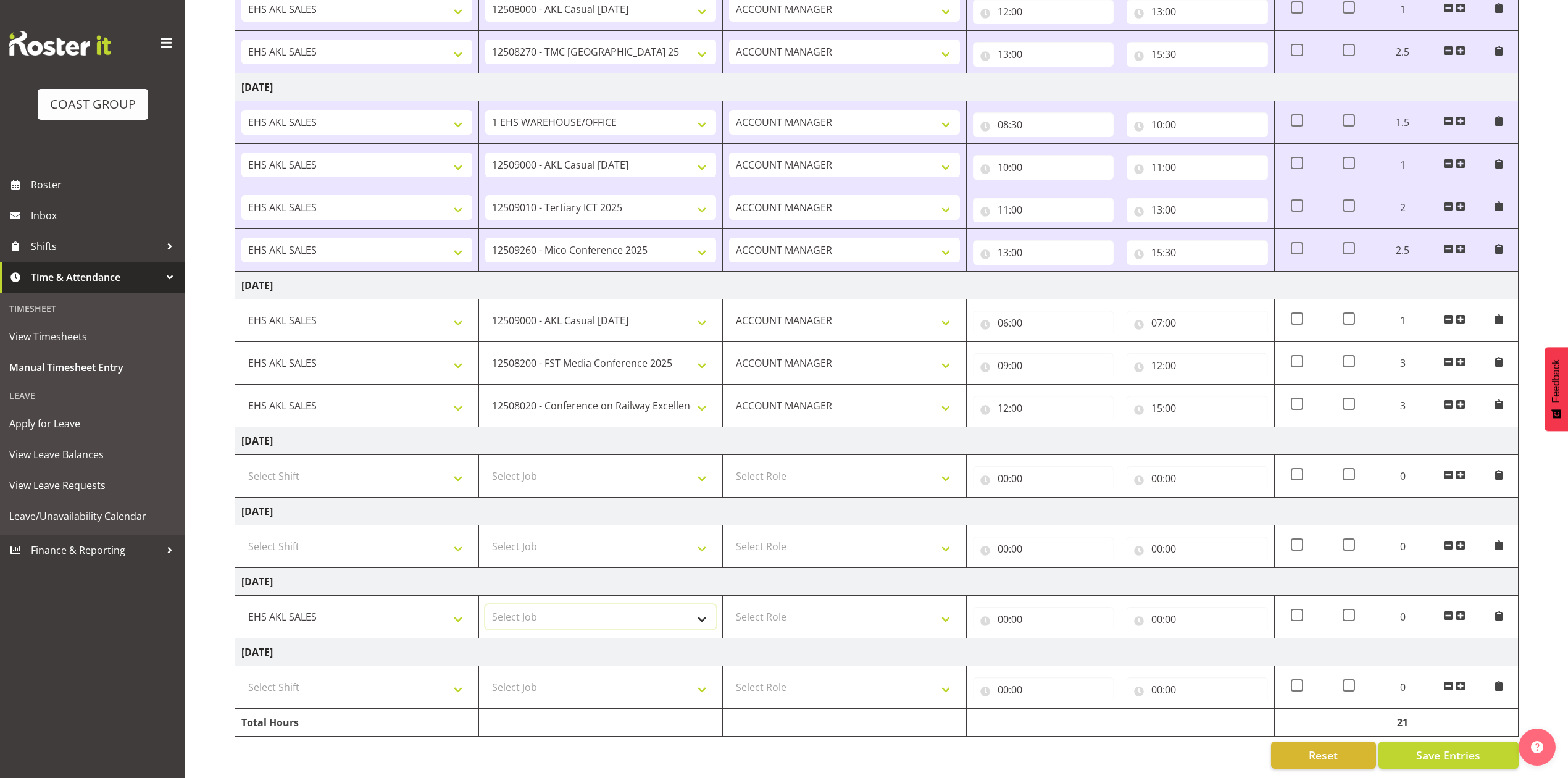
select select "69"
click at [485, 605] on select "Select Job 1 Carlton Events 1 [PERSON_NAME][GEOGRAPHIC_DATA] 1 [PERSON_NAME][GE…" at bounding box center [600, 617] width 231 height 24
click at [847, 605] on select "Select Role ACCOUNT MANAGER Account Manager" at bounding box center [845, 617] width 231 height 24
select select "197"
click at [729, 605] on select "Select Role ACCOUNT MANAGER Account Manager" at bounding box center [845, 617] width 231 height 24
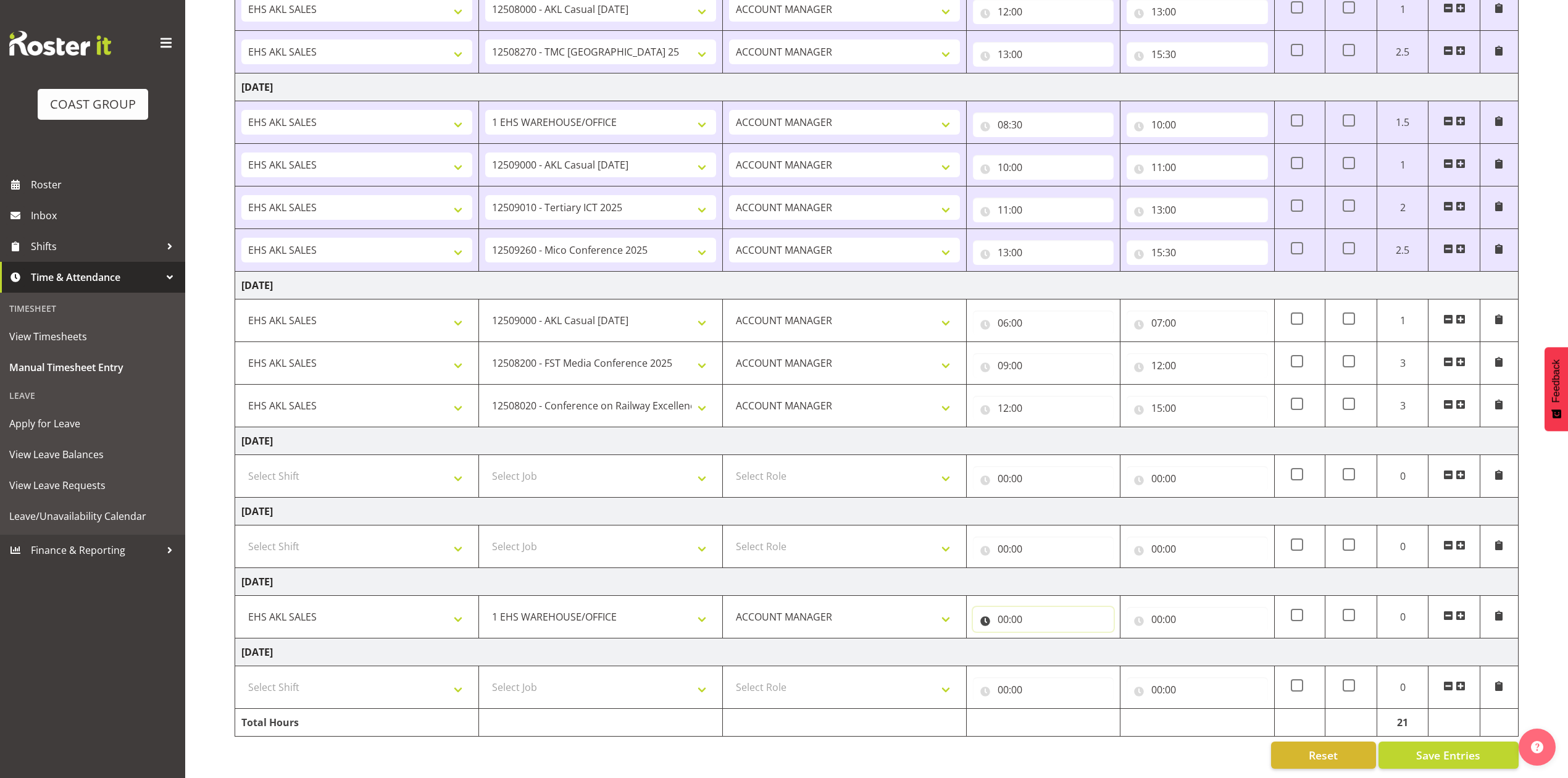
click at [1012, 609] on input "00:00" at bounding box center [1043, 619] width 140 height 24
click at [1062, 639] on select "00 01 02 03 04 05 06 07 08 09 10 11 12 13 14 15 16 17 18 19 20 21 22 23" at bounding box center [1057, 651] width 28 height 24
select select "8"
click at [1043, 639] on select "00 01 02 03 04 05 06 07 08 09 10 11 12 13 14 15 16 17 18 19 20 21 22 23" at bounding box center [1057, 651] width 28 height 24
type input "08:00"
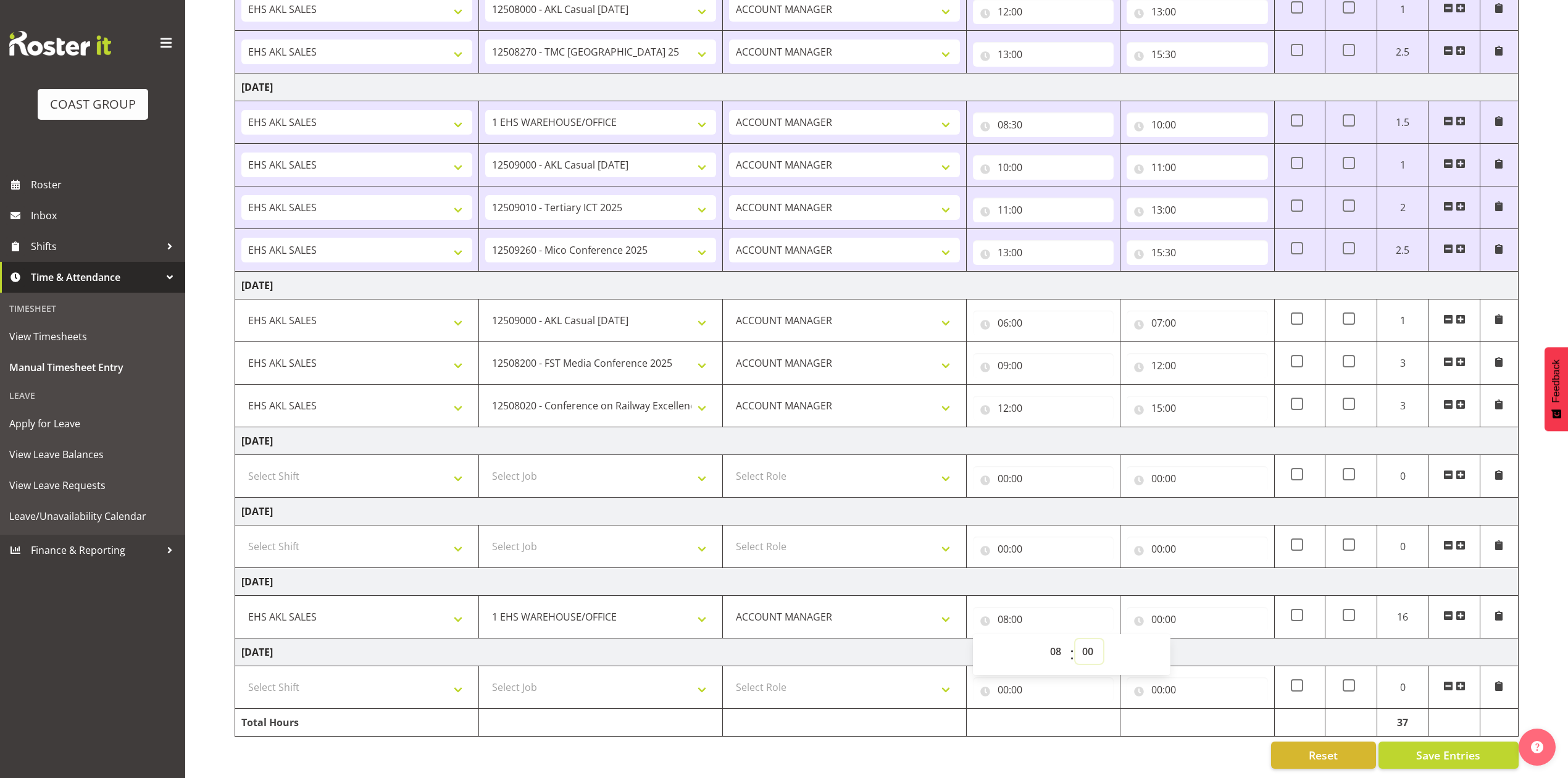
click at [1092, 640] on select "00 01 02 03 04 05 06 07 08 09 10 11 12 13 14 15 16 17 18 19 20 21 22 23 24 25 2…" at bounding box center [1089, 651] width 28 height 24
select select "30"
click at [1075, 639] on select "00 01 02 03 04 05 06 07 08 09 10 11 12 13 14 15 16 17 18 19 20 21 22 23 24 25 2…" at bounding box center [1089, 651] width 28 height 24
type input "08:30"
click at [1159, 607] on input "00:00" at bounding box center [1197, 619] width 140 height 24
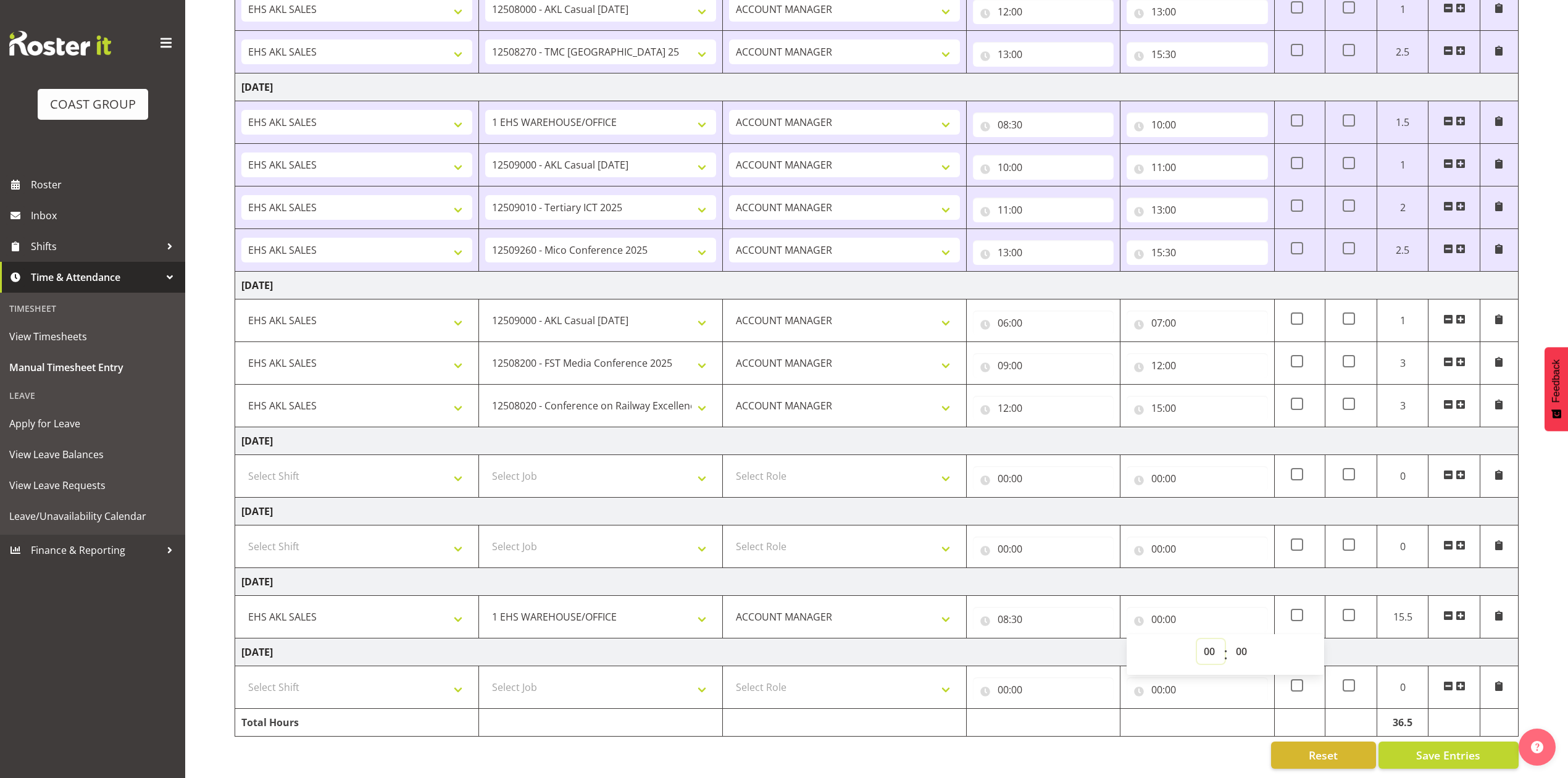
click at [1205, 639] on select "00 01 02 03 04 05 06 07 08 09 10 11 12 13 14 15 16 17 18 19 20 21 22 23" at bounding box center [1211, 651] width 28 height 24
select select "10"
click at [1197, 639] on select "00 01 02 03 04 05 06 07 08 09 10 11 12 13 14 15 16 17 18 19 20 21 22 23" at bounding box center [1211, 651] width 28 height 24
type input "10:00"
click at [1460, 610] on span at bounding box center [1461, 615] width 10 height 10
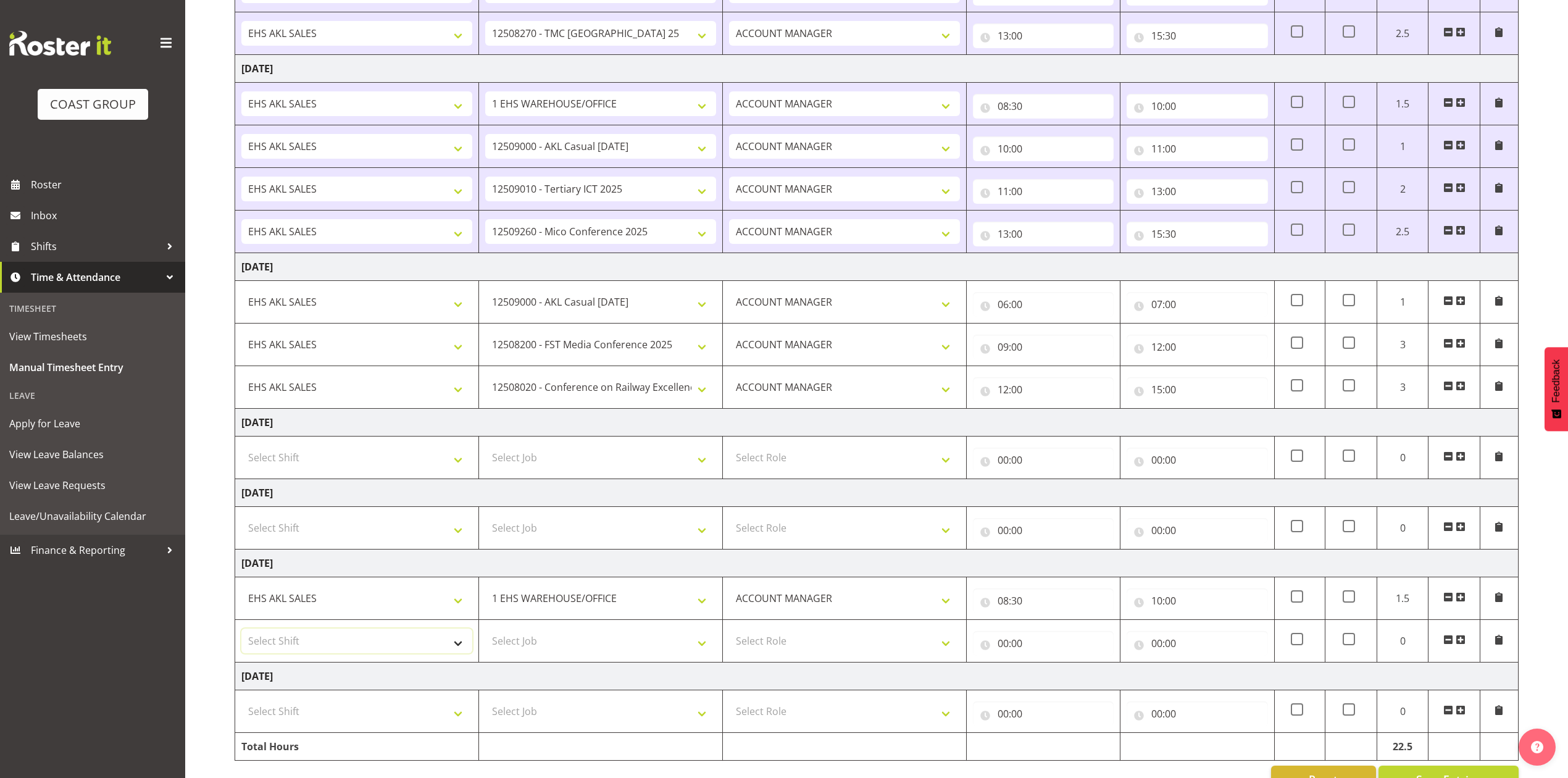
click at [416, 645] on select "Select Shift EHS AKL SALES" at bounding box center [357, 640] width 231 height 24
select select "1327"
click at [241, 633] on select "Select Shift EHS AKL SALES" at bounding box center [357, 640] width 231 height 24
click at [753, 648] on select "Select Role ACCOUNT MANAGER Account Manager" at bounding box center [845, 640] width 231 height 24
select select "197"
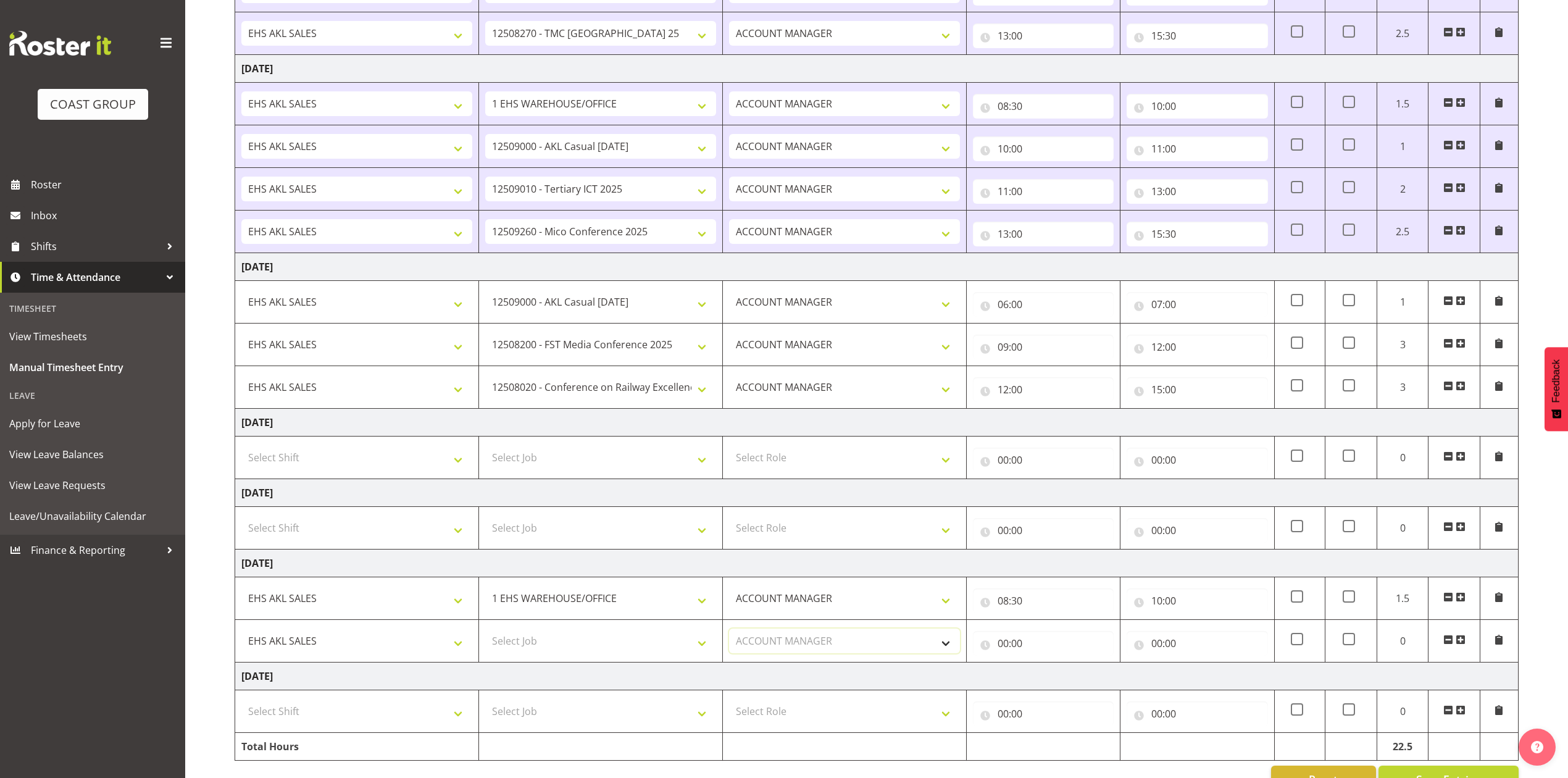
click at [729, 633] on select "Select Role ACCOUNT MANAGER Account Manager" at bounding box center [845, 640] width 231 height 24
click at [999, 650] on input "00:00" at bounding box center [1043, 643] width 140 height 24
click at [1057, 682] on select "00 01 02 03 04 05 06 07 08 09 10 11 12 13 14 15 16 17 18 19 20 21 22 23" at bounding box center [1057, 676] width 28 height 24
select select "10"
click at [1043, 668] on select "00 01 02 03 04 05 06 07 08 09 10 11 12 13 14 15 16 17 18 19 20 21 22 23" at bounding box center [1057, 676] width 28 height 24
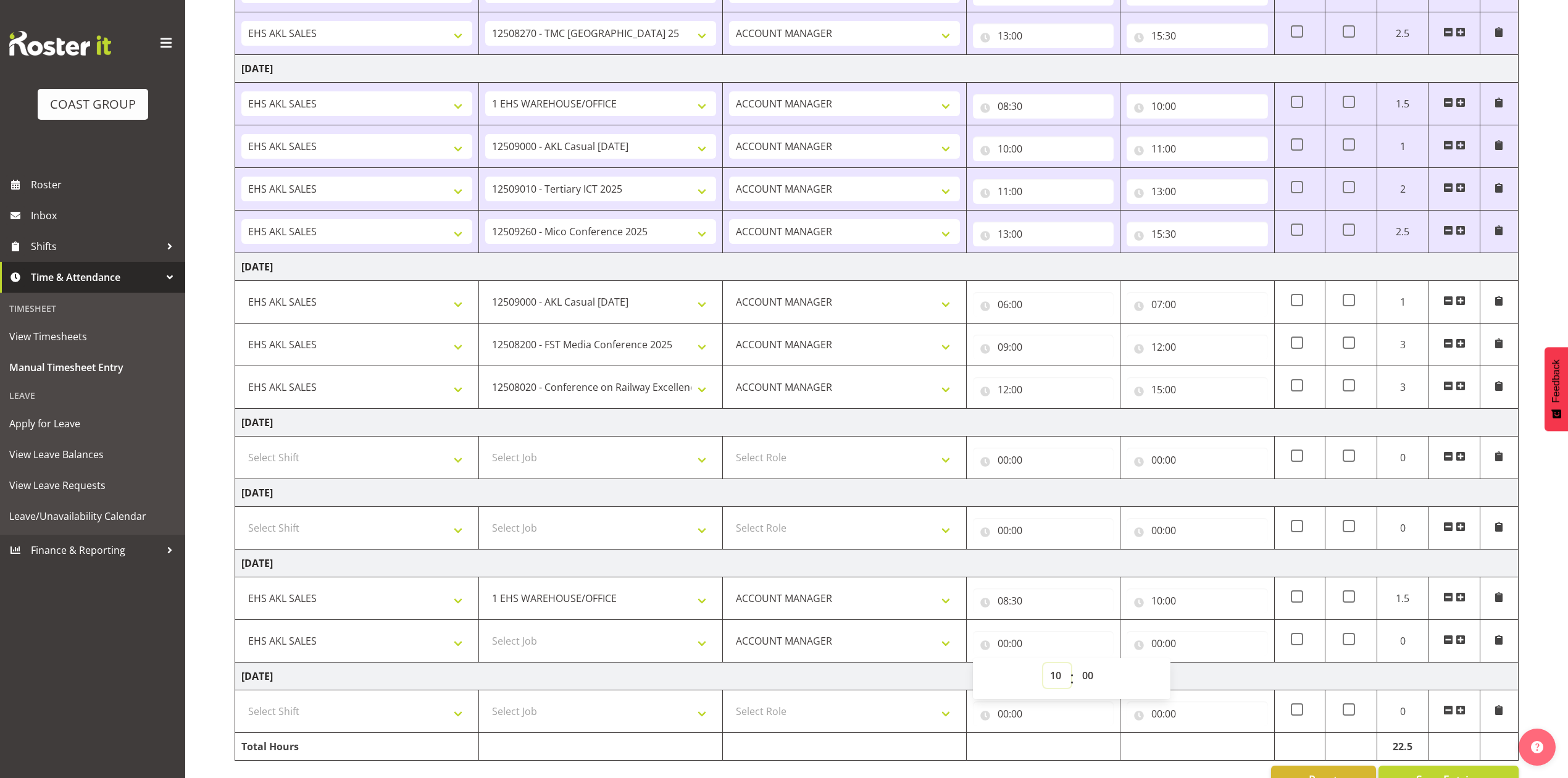
type input "10:00"
click at [1158, 650] on input "00:00" at bounding box center [1197, 643] width 140 height 24
drag, startPoint x: 1208, startPoint y: 679, endPoint x: 1213, endPoint y: 668, distance: 12.1
click at [1208, 679] on select "00 01 02 03 04 05 06 07 08 09 10 11 12 13 14 15 16 17 18 19 20 21 22 23" at bounding box center [1211, 676] width 28 height 24
select select "12"
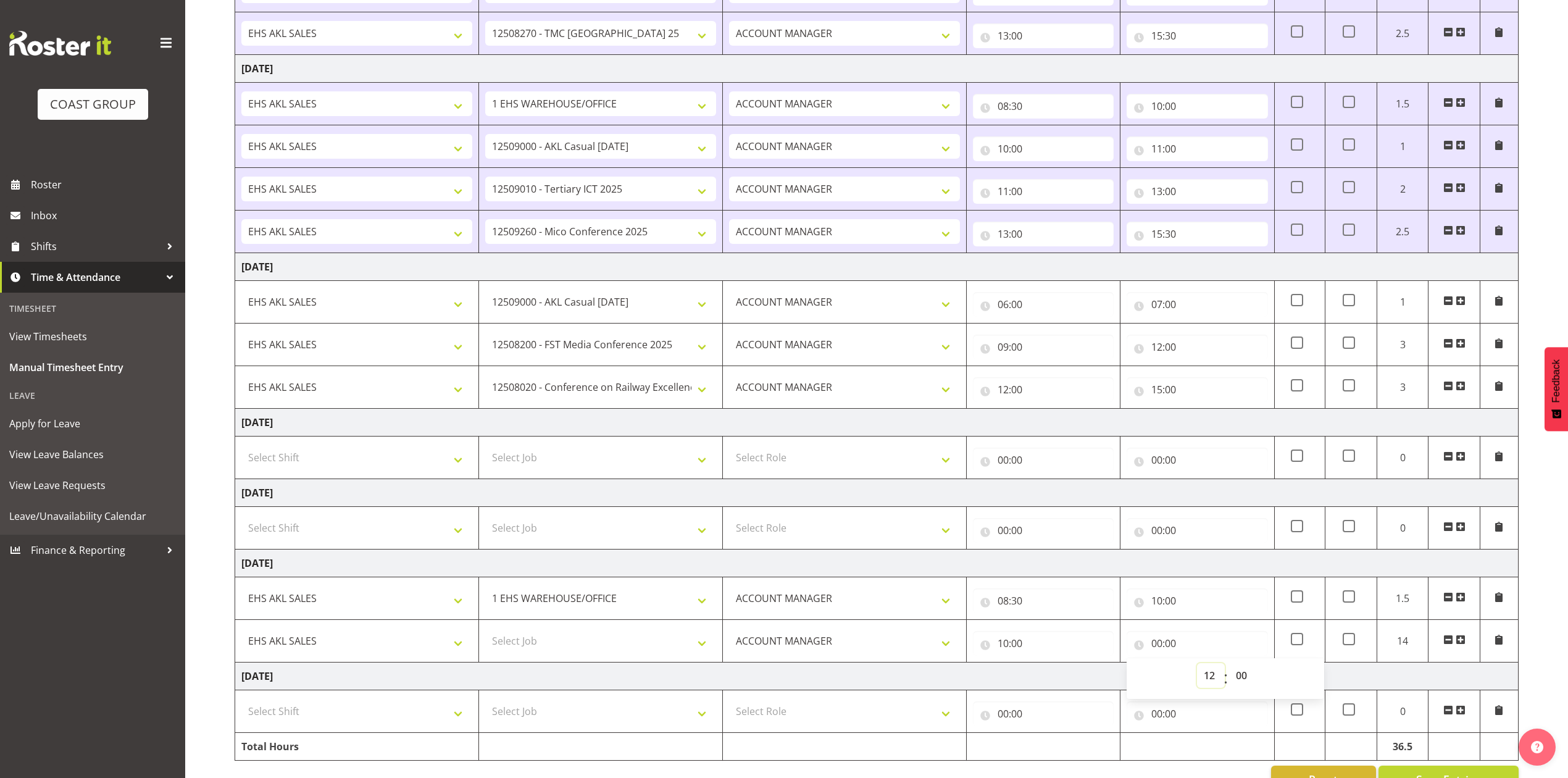
click at [1197, 668] on select "00 01 02 03 04 05 06 07 08 09 10 11 12 13 14 15 16 17 18 19 20 21 22 23" at bounding box center [1211, 676] width 28 height 24
type input "12:00"
click at [665, 643] on select "Select Job 1 Carlton Events 1 [PERSON_NAME][GEOGRAPHIC_DATA] 1 [PERSON_NAME][GE…" at bounding box center [600, 640] width 231 height 24
select select "10200"
click at [485, 633] on select "Select Job 1 Carlton Events 1 [PERSON_NAME][GEOGRAPHIC_DATA] 1 [PERSON_NAME][GE…" at bounding box center [600, 640] width 231 height 24
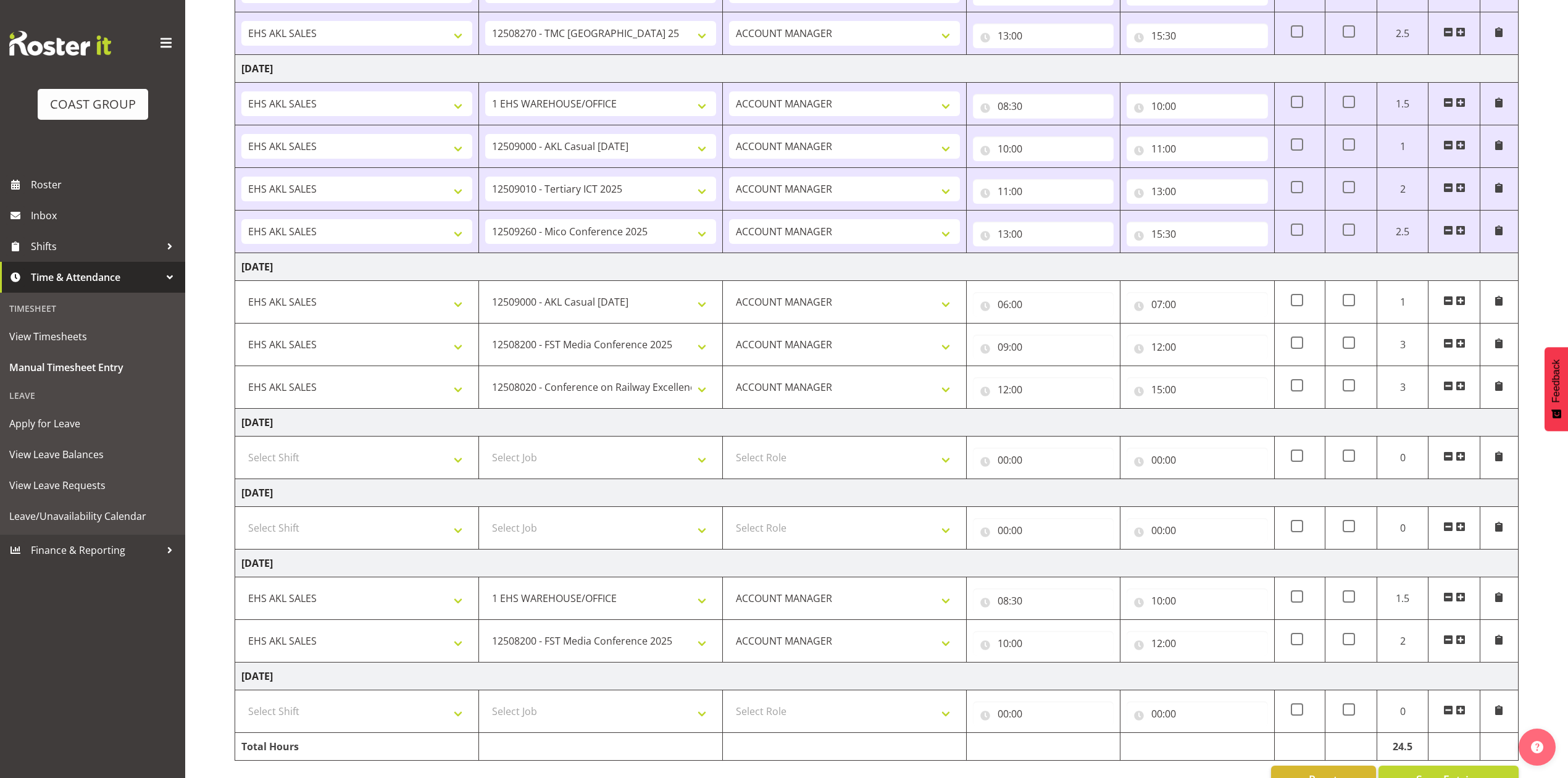
click at [1462, 645] on span at bounding box center [1461, 640] width 10 height 10
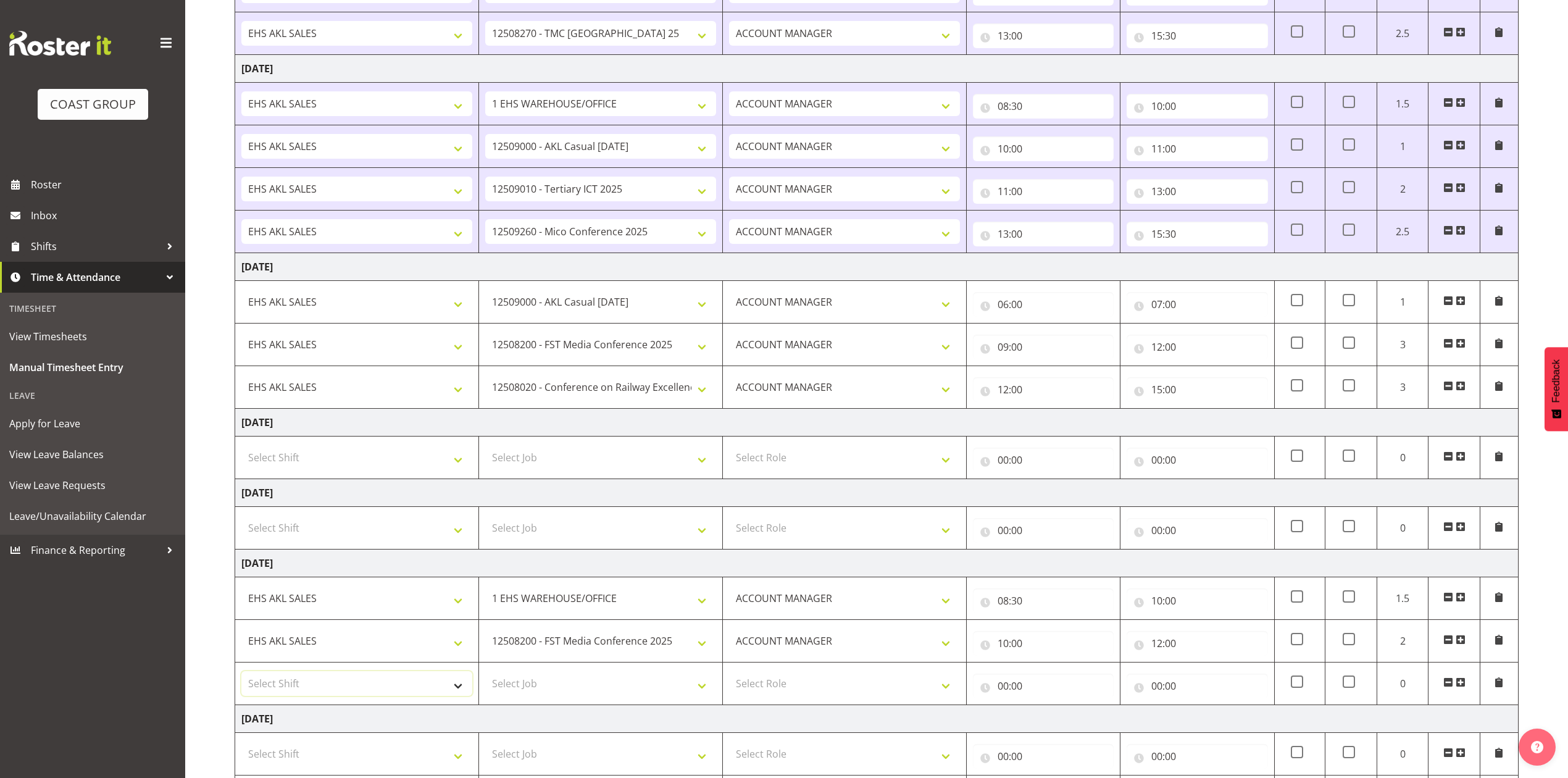
click at [350, 677] on select "Select Shift EHS AKL SALES" at bounding box center [357, 683] width 231 height 24
select select "1327"
click at [241, 676] on select "Select Shift EHS AKL SALES" at bounding box center [357, 683] width 231 height 24
click at [838, 685] on select "Select Role ACCOUNT MANAGER Account Manager" at bounding box center [845, 683] width 231 height 24
select select "197"
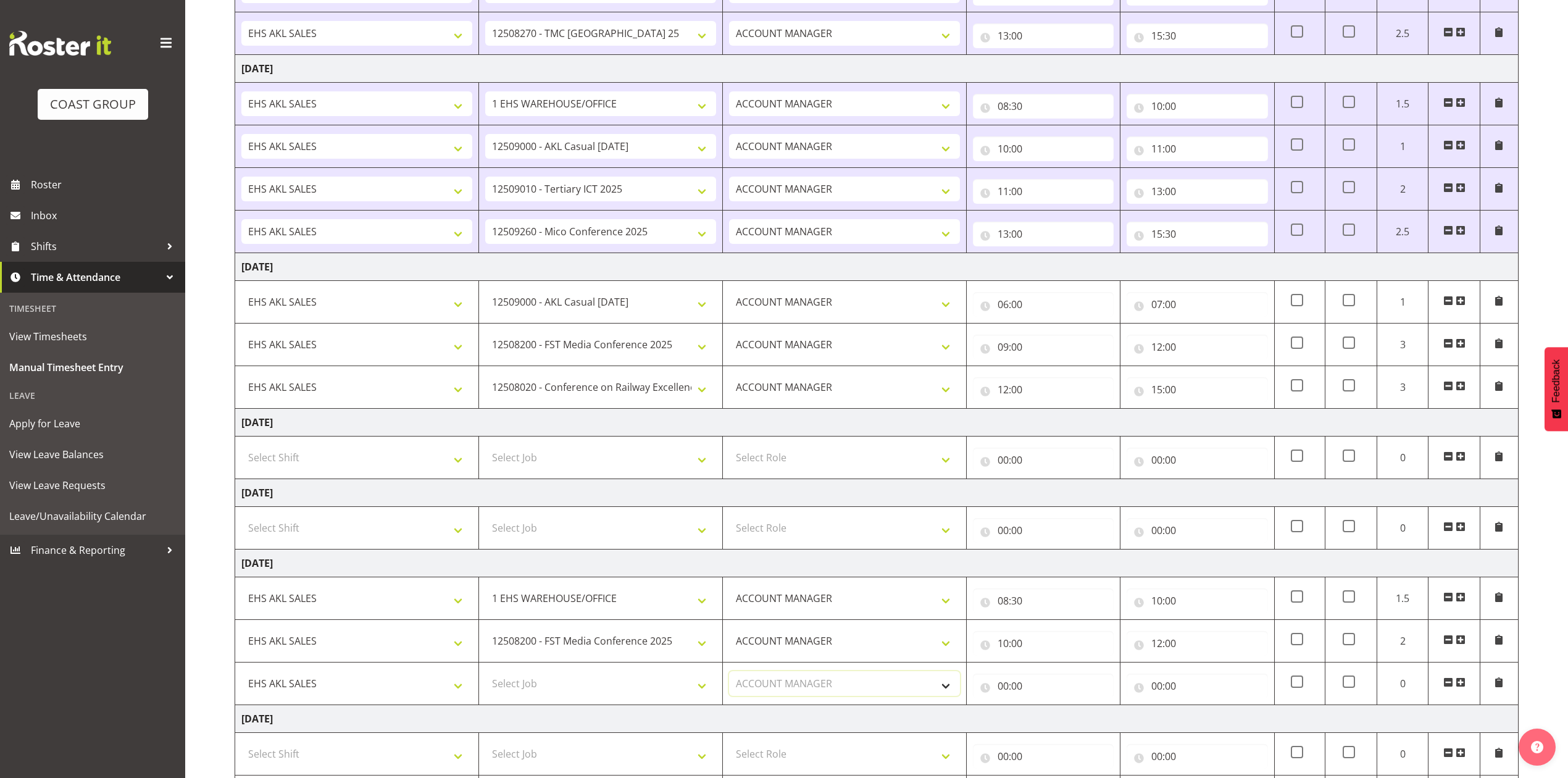
click at [729, 676] on select "Select Role ACCOUNT MANAGER Account Manager" at bounding box center [845, 683] width 231 height 24
click at [1004, 688] on input "00:00" at bounding box center [1043, 686] width 140 height 24
drag, startPoint x: 1053, startPoint y: 721, endPoint x: 1053, endPoint y: 711, distance: 10.0
click at [1053, 721] on select "00 01 02 03 04 05 06 07 08 09 10 11 12 13 14 15 16 17 18 19 20 21 22 23" at bounding box center [1057, 718] width 28 height 24
select select "12"
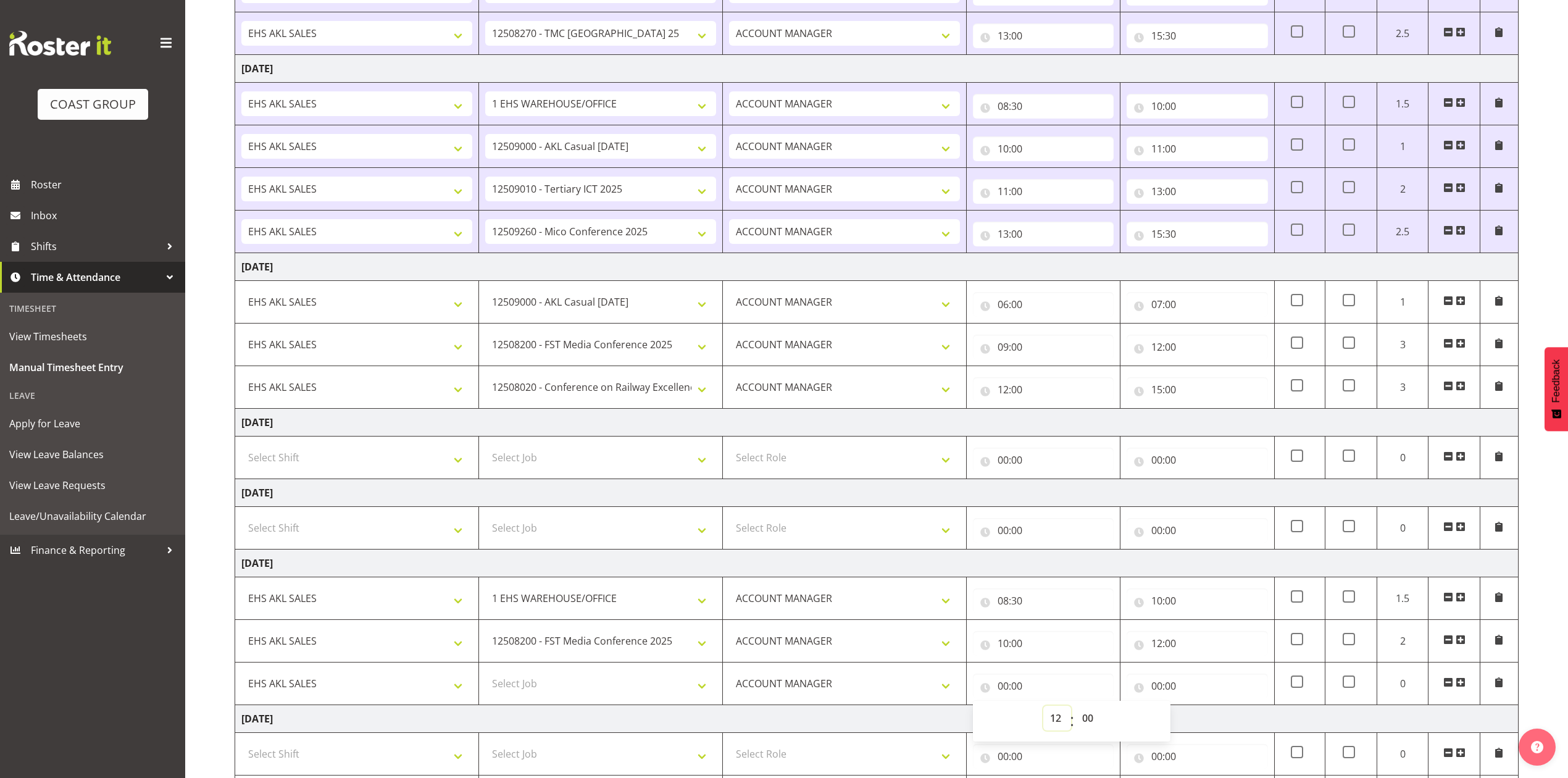
click at [1043, 711] on select "00 01 02 03 04 05 06 07 08 09 10 11 12 13 14 15 16 17 18 19 20 21 22 23" at bounding box center [1057, 718] width 28 height 24
type input "12:00"
click at [1157, 688] on input "00:00" at bounding box center [1197, 686] width 140 height 24
click at [1205, 722] on select "00 01 02 03 04 05 06 07 08 09 10 11 12 13 14 15 16 17 18 19 20 21 22 23" at bounding box center [1211, 718] width 28 height 24
select select "14"
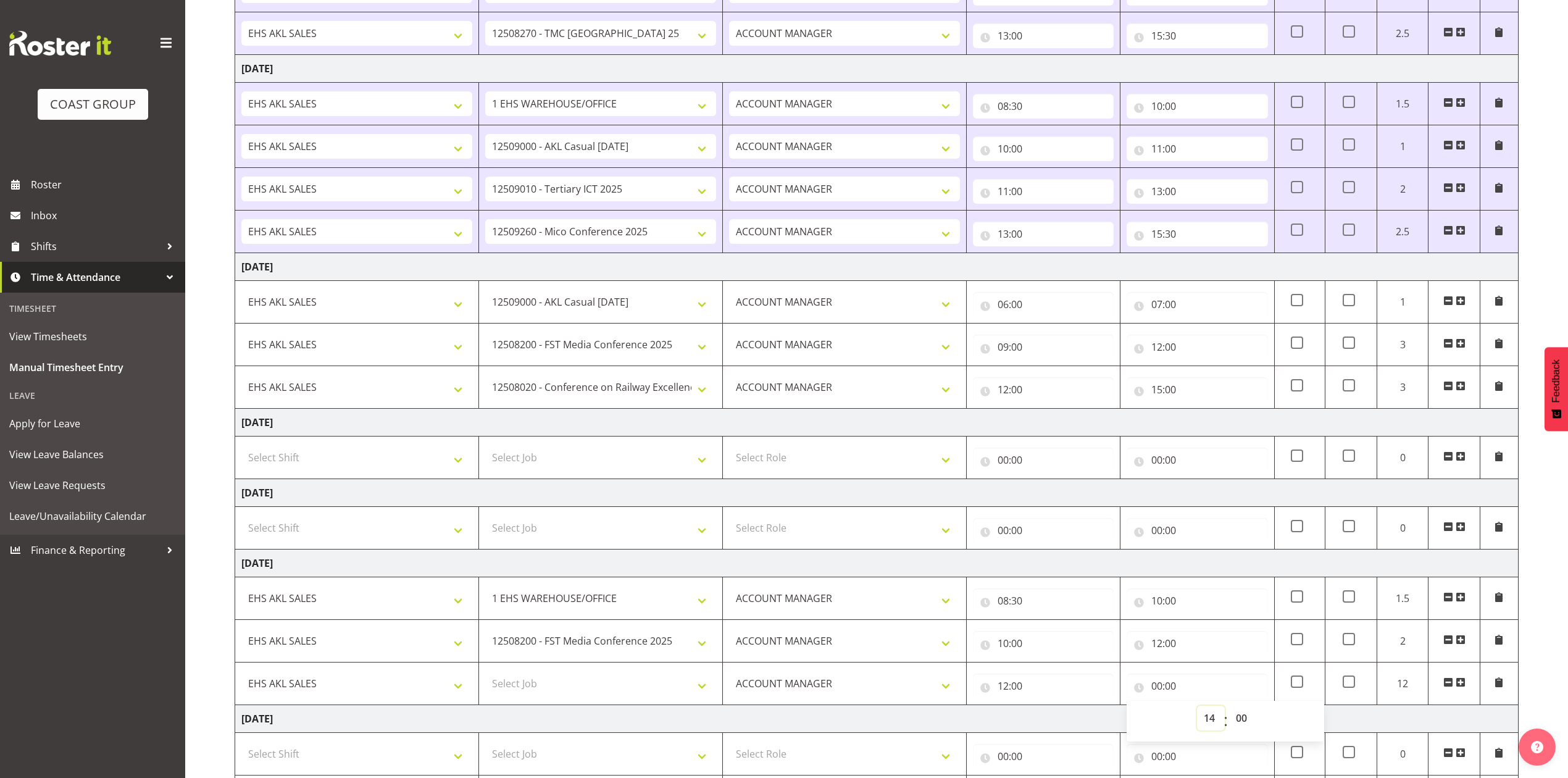
click at [1197, 711] on select "00 01 02 03 04 05 06 07 08 09 10 11 12 13 14 15 16 17 18 19 20 21 22 23" at bounding box center [1211, 718] width 28 height 24
type input "14:00"
click at [1457, 686] on span at bounding box center [1461, 682] width 10 height 10
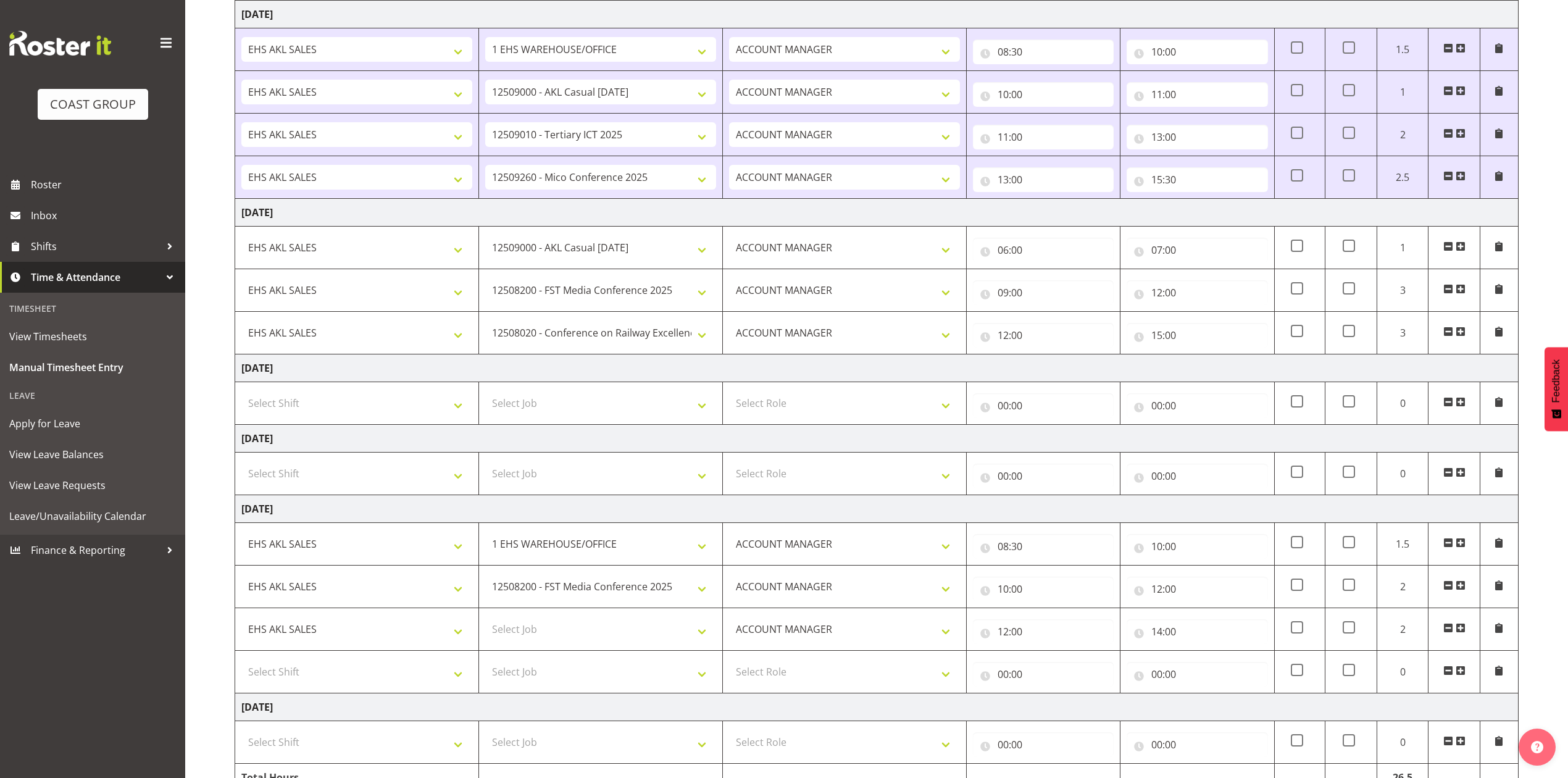
scroll to position [466, 0]
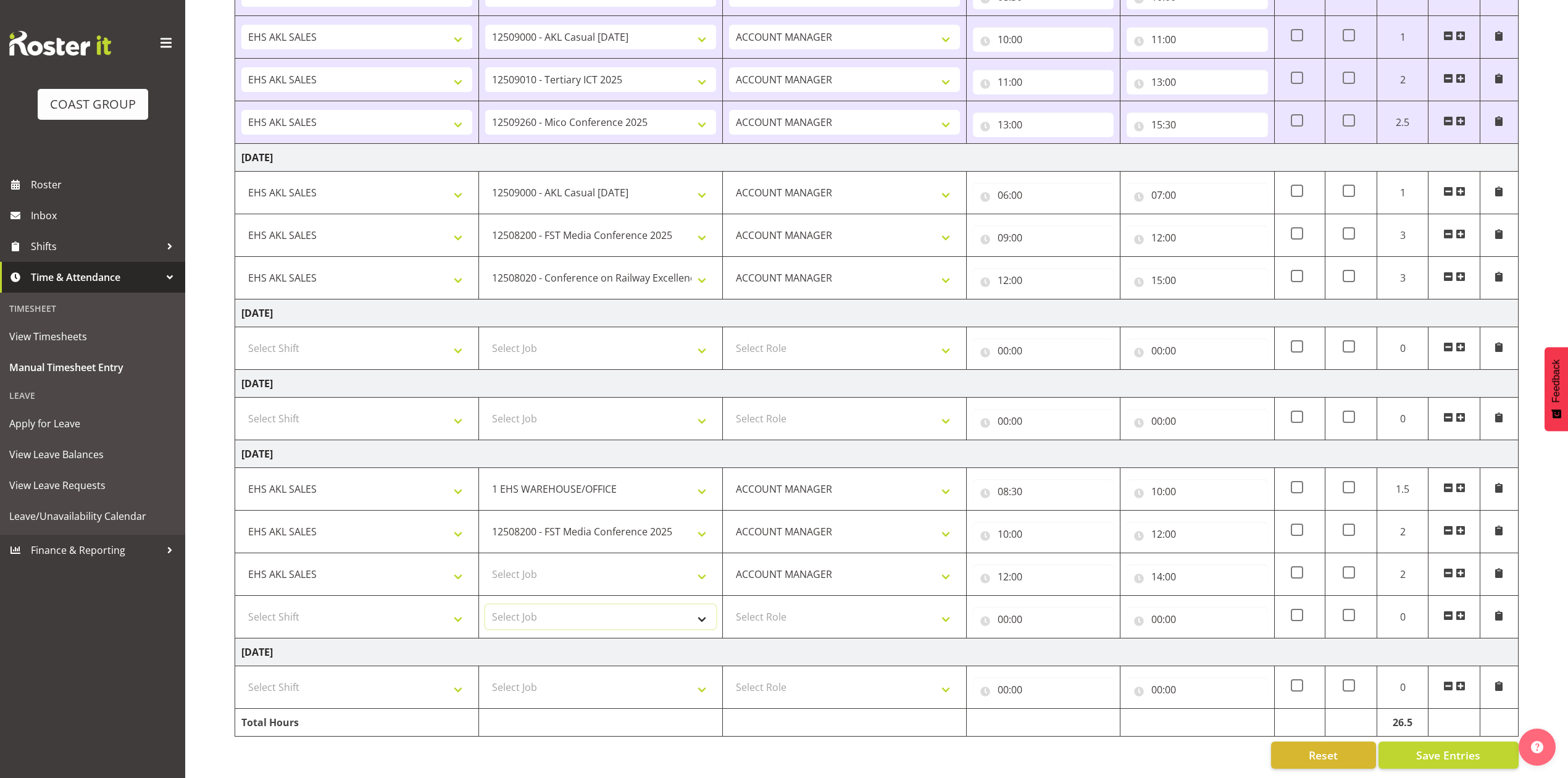
click at [549, 605] on select "Select Job 1 Carlton Events 1 [PERSON_NAME][GEOGRAPHIC_DATA] 1 [PERSON_NAME][GE…" at bounding box center [600, 617] width 231 height 24
drag, startPoint x: 574, startPoint y: 647, endPoint x: 595, endPoint y: 638, distance: 22.8
click at [576, 647] on td "[DATE]" at bounding box center [877, 652] width 1284 height 28
click at [579, 563] on select "Select Job 1 Carlton Events 1 [PERSON_NAME][GEOGRAPHIC_DATA] 1 [PERSON_NAME][GE…" at bounding box center [600, 574] width 231 height 24
select select "9993"
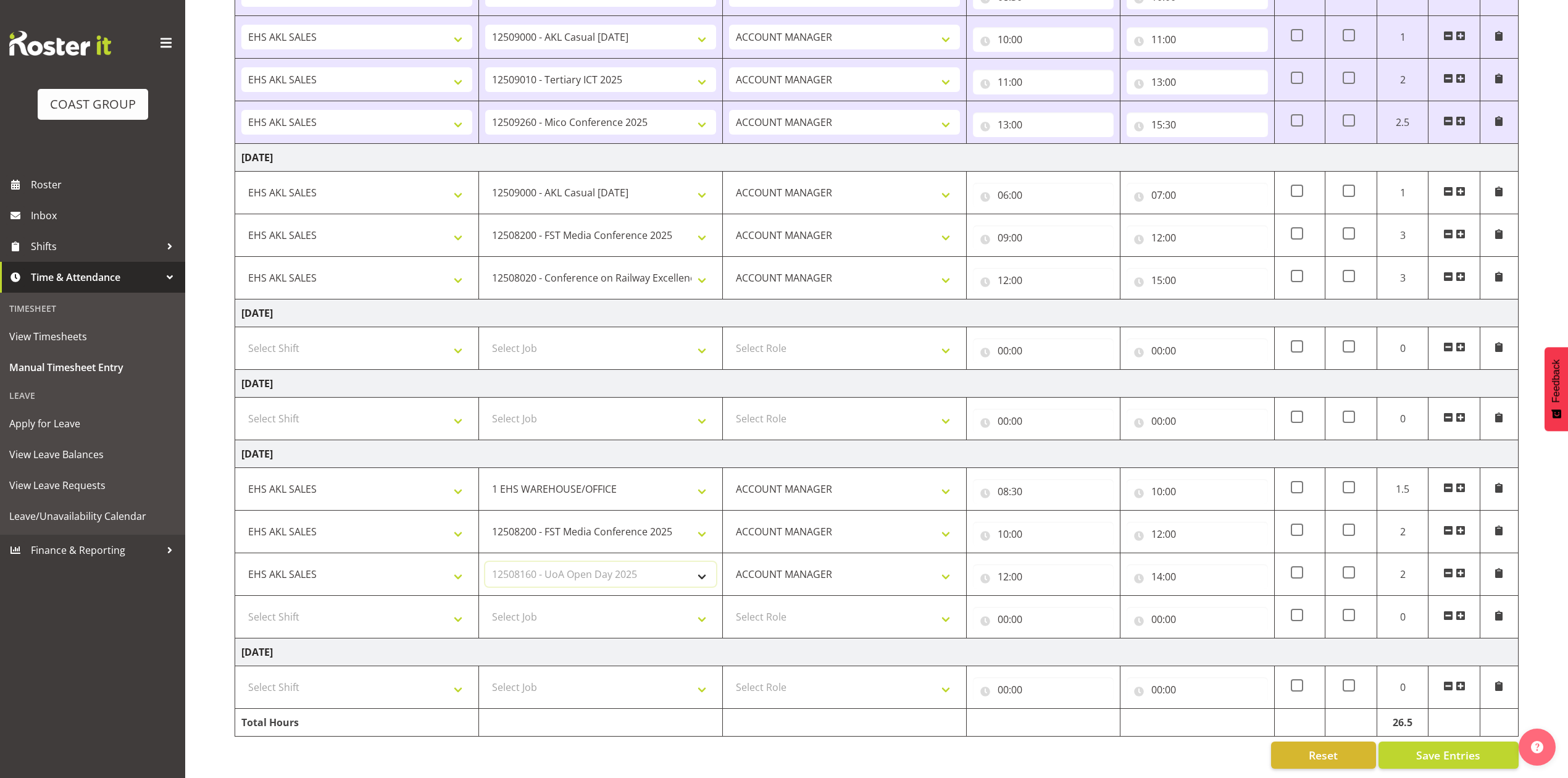
click at [485, 562] on select "Select Job 1 Carlton Events 1 [PERSON_NAME][GEOGRAPHIC_DATA] 1 [PERSON_NAME][GE…" at bounding box center [600, 574] width 231 height 24
click at [999, 608] on input "00:00" at bounding box center [1043, 619] width 140 height 24
click at [1052, 639] on select "00 01 02 03 04 05 06 07 08 09 10 11 12 13 14 15 16 17 18 19 20 21 22 23" at bounding box center [1057, 651] width 28 height 24
select select "14"
click at [1043, 639] on select "00 01 02 03 04 05 06 07 08 09 10 11 12 13 14 15 16 17 18 19 20 21 22 23" at bounding box center [1057, 651] width 28 height 24
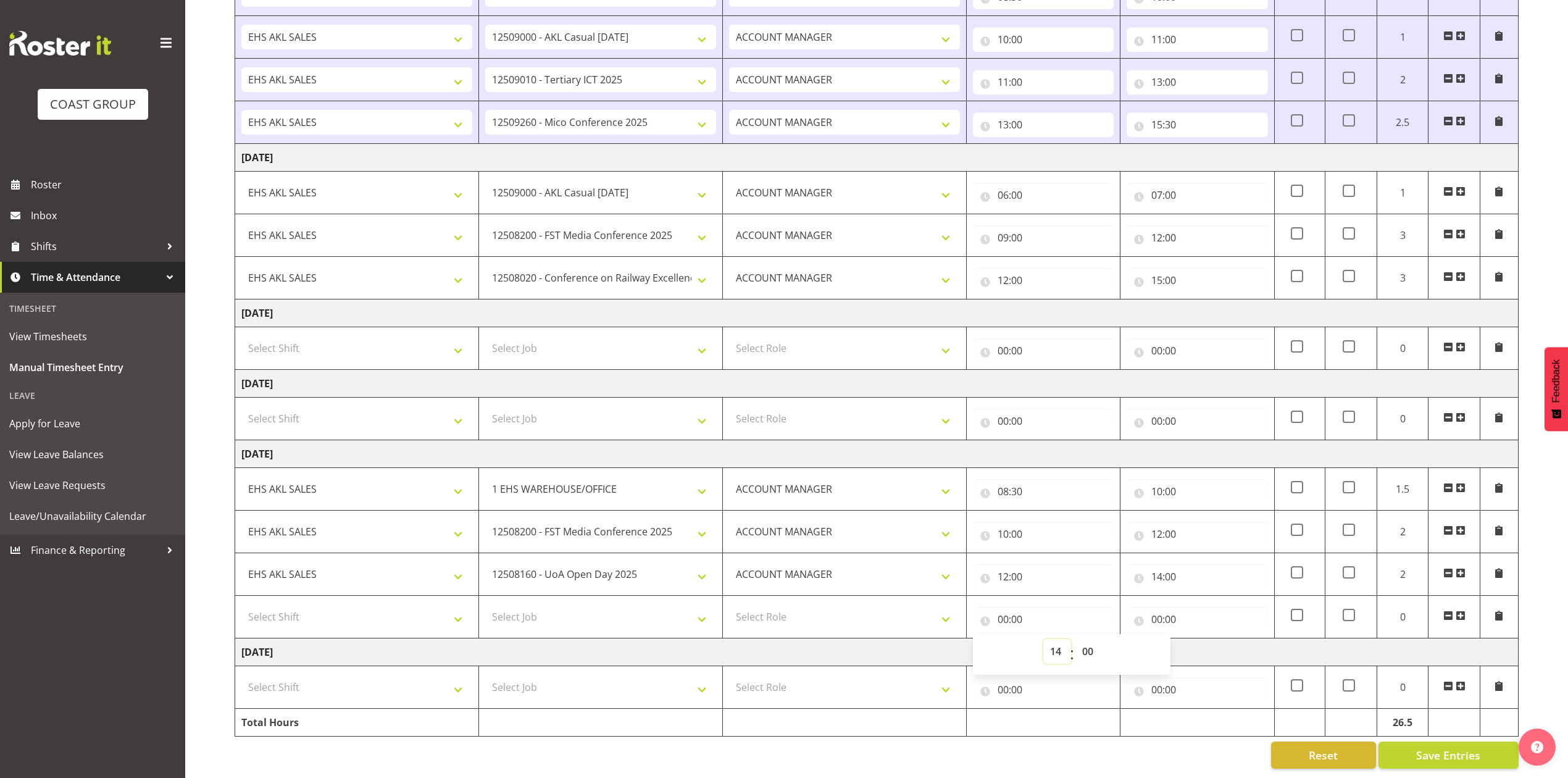
type input "14:00"
click at [1156, 607] on input "00:00" at bounding box center [1197, 619] width 140 height 24
drag, startPoint x: 1208, startPoint y: 636, endPoint x: 1208, endPoint y: 628, distance: 8.0
click at [1208, 639] on select "00 01 02 03 04 05 06 07 08 09 10 11 12 13 14 15 16 17 18 19 20 21 22 23" at bounding box center [1211, 651] width 28 height 24
select select "15"
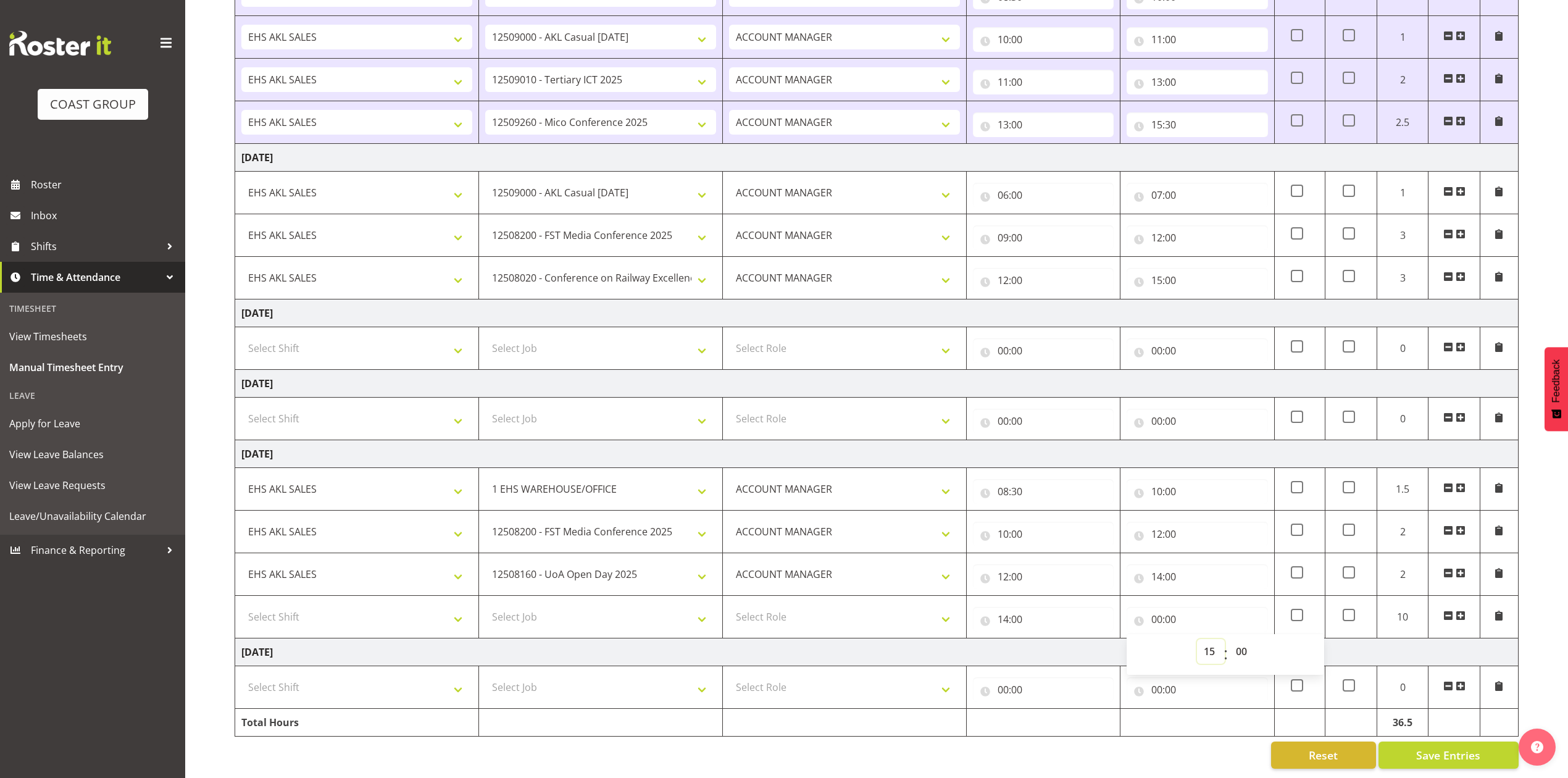
click at [1197, 639] on select "00 01 02 03 04 05 06 07 08 09 10 11 12 13 14 15 16 17 18 19 20 21 22 23" at bounding box center [1211, 651] width 28 height 24
type input "15:00"
click at [1244, 639] on select "00 01 02 03 04 05 06 07 08 09 10 11 12 13 14 15 16 17 18 19 20 21 22 23 24 25 2…" at bounding box center [1243, 651] width 28 height 24
select select "30"
click at [1229, 639] on select "00 01 02 03 04 05 06 07 08 09 10 11 12 13 14 15 16 17 18 19 20 21 22 23 24 25 2…" at bounding box center [1243, 651] width 28 height 24
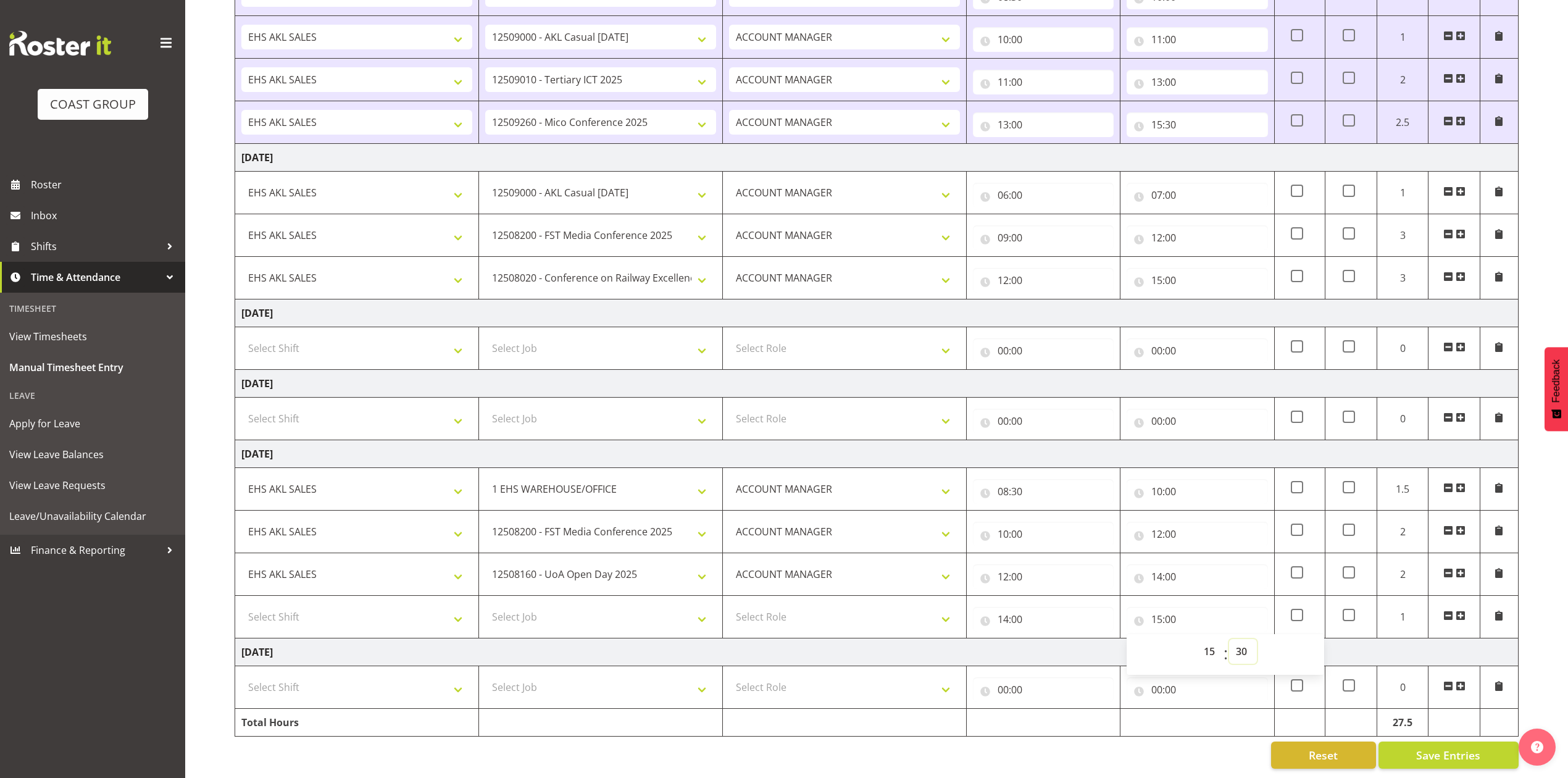
type input "15:30"
click at [1042, 638] on td "[DATE]" at bounding box center [877, 652] width 1284 height 28
click at [1457, 747] on span "Save Entries" at bounding box center [1448, 755] width 64 height 16
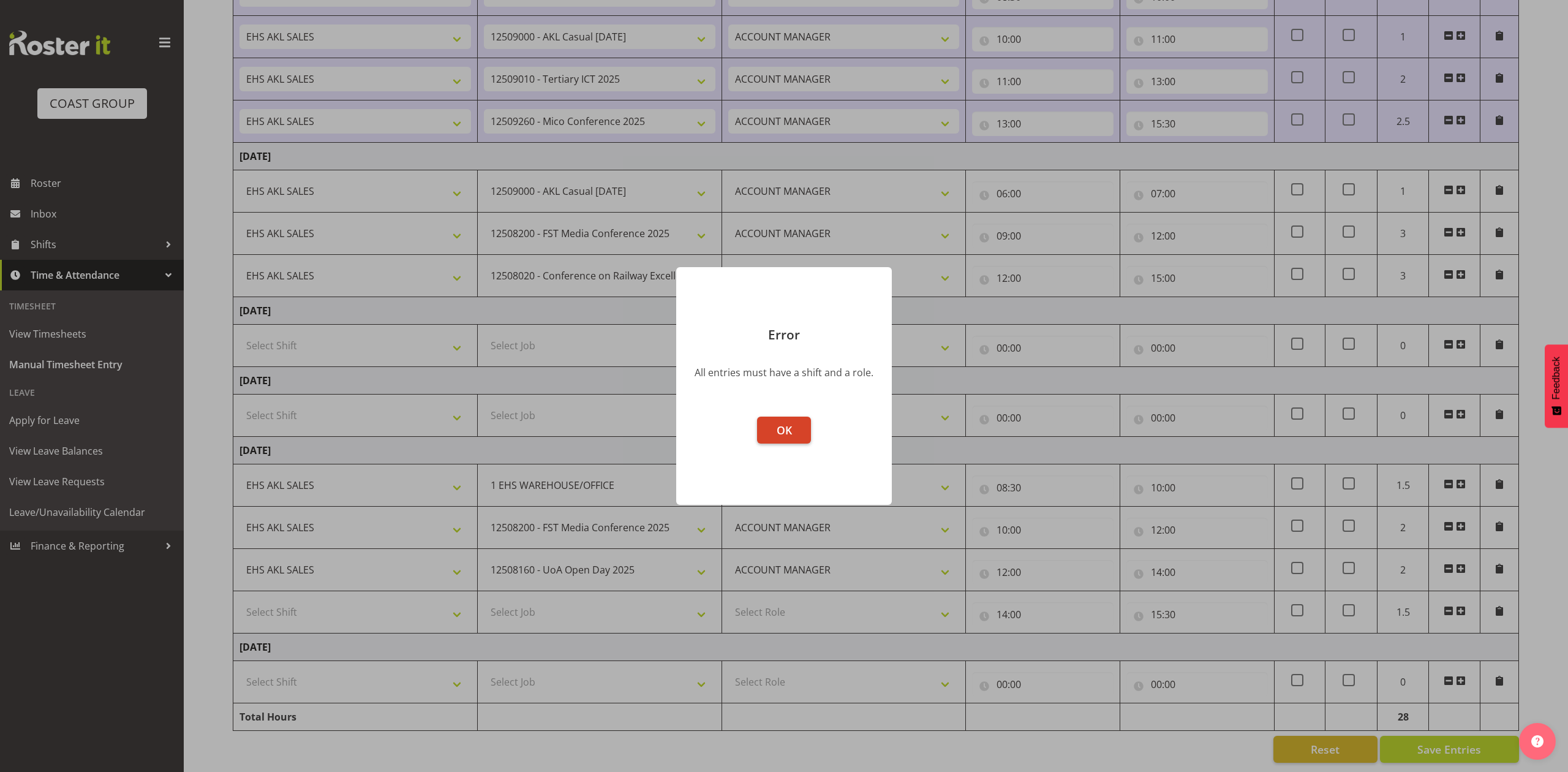
click at [791, 425] on span "OK" at bounding box center [785, 430] width 16 height 15
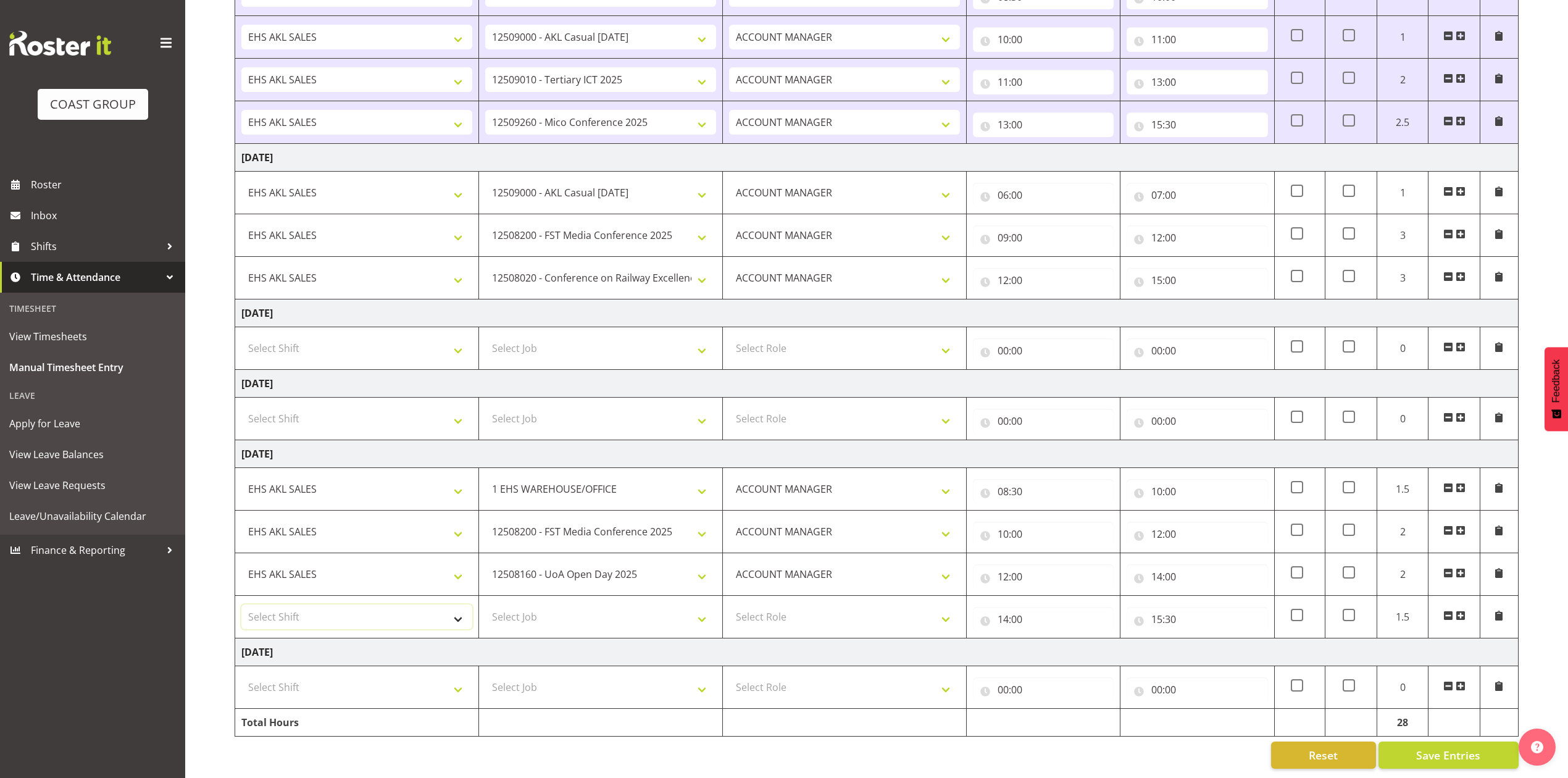
click at [405, 608] on select "Select Shift EHS AKL SALES" at bounding box center [357, 617] width 231 height 24
select select "1327"
click at [241, 605] on select "Select Shift EHS AKL SALES" at bounding box center [357, 617] width 231 height 24
click at [784, 608] on select "Select Role ACCOUNT MANAGER Account Manager" at bounding box center [845, 617] width 231 height 24
select select "197"
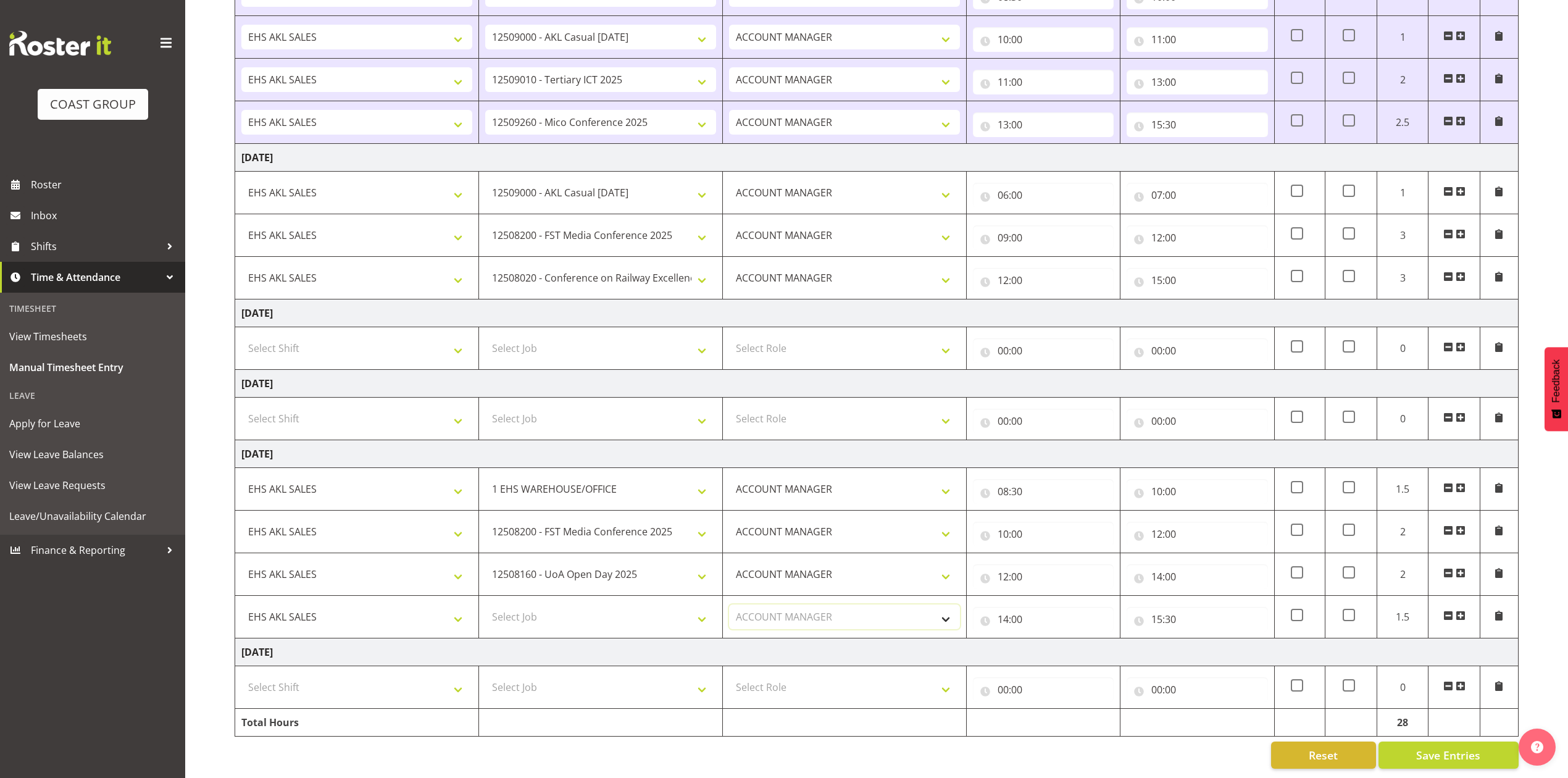
click at [729, 605] on select "Select Role ACCOUNT MANAGER Account Manager" at bounding box center [845, 617] width 231 height 24
click at [1438, 747] on span "Save Entries" at bounding box center [1448, 755] width 64 height 16
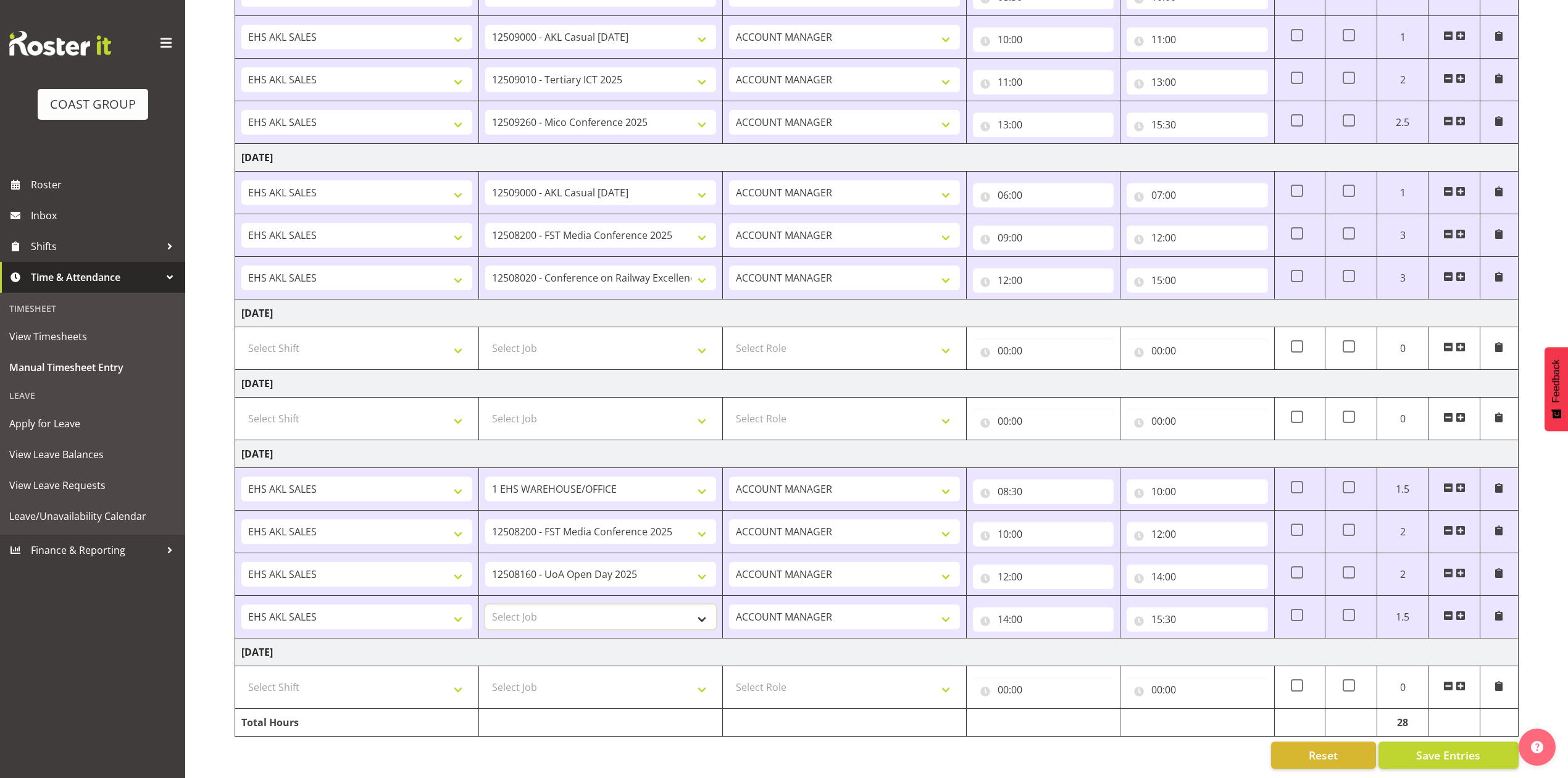
click at [597, 606] on select "Select Job 1 Carlton Events 1 [PERSON_NAME][GEOGRAPHIC_DATA] 1 [PERSON_NAME][GE…" at bounding box center [600, 617] width 231 height 24
select select "10394"
click at [485, 605] on select "Select Job 1 Carlton Events 1 [PERSON_NAME][GEOGRAPHIC_DATA] 1 [PERSON_NAME][GE…" at bounding box center [600, 617] width 231 height 24
click at [1457, 747] on span "Save Entries" at bounding box center [1448, 755] width 64 height 16
